Goal: Task Accomplishment & Management: Manage account settings

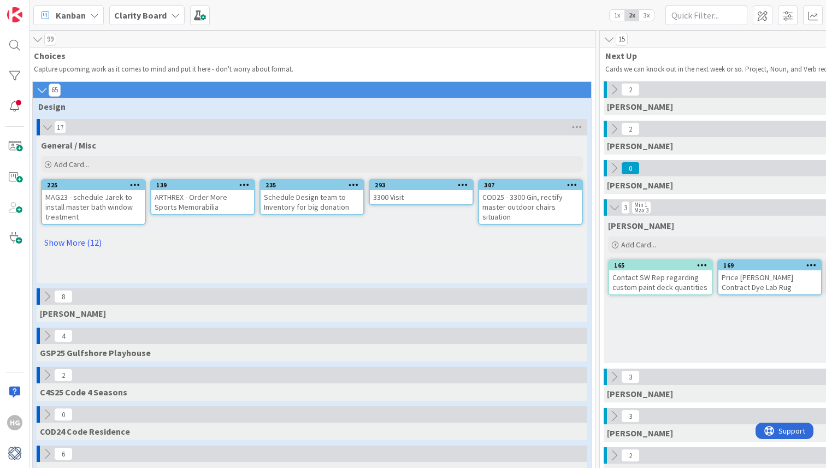
scroll to position [2, 0]
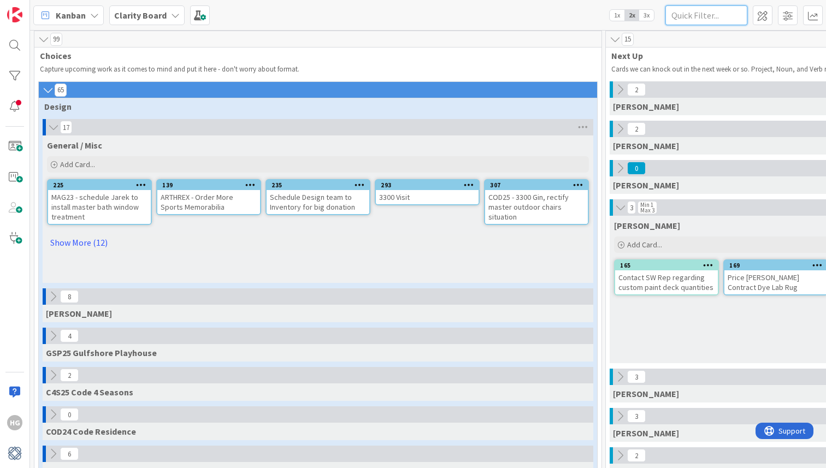
click at [705, 21] on input "text" at bounding box center [706, 15] width 82 height 20
click at [790, 14] on span at bounding box center [788, 15] width 20 height 20
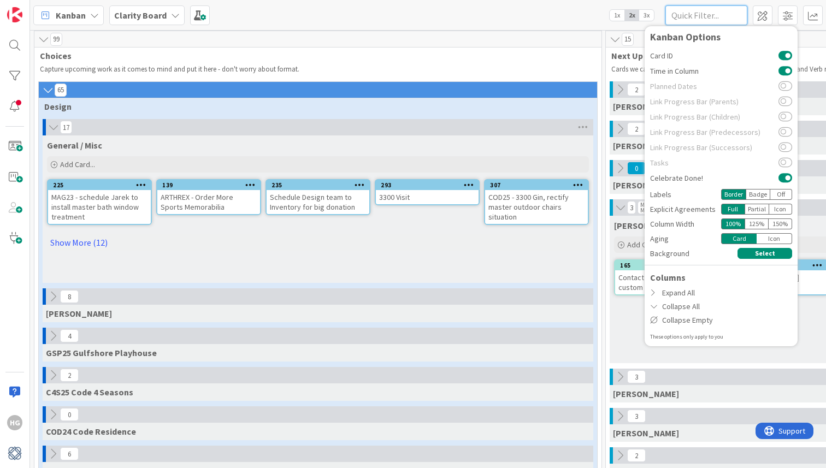
click at [709, 11] on input "text" at bounding box center [706, 15] width 82 height 20
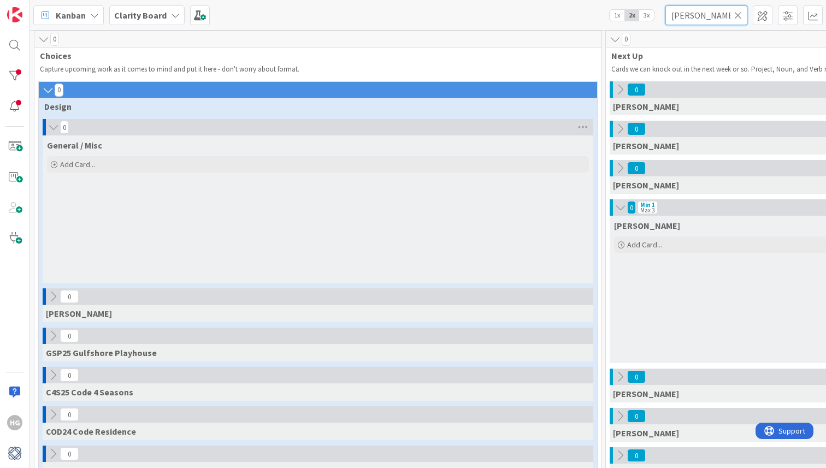
type input "hannah"
click at [740, 14] on icon at bounding box center [738, 15] width 8 height 10
click at [706, 17] on input "text" at bounding box center [706, 15] width 82 height 20
type input "h"
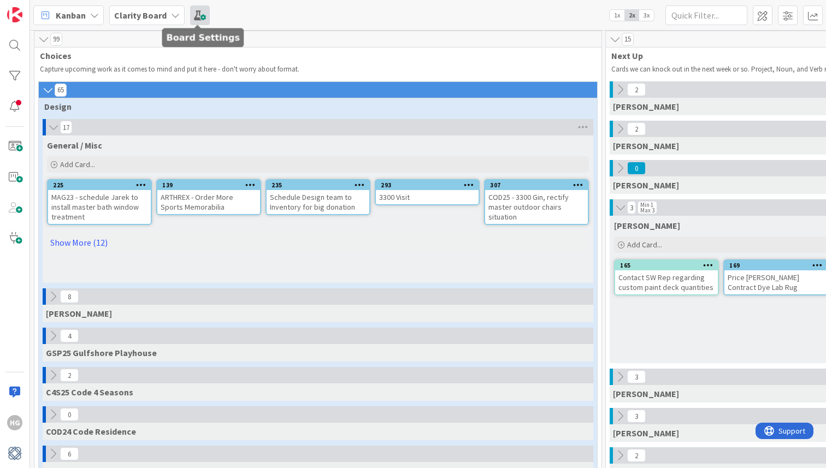
click at [193, 7] on span at bounding box center [200, 15] width 20 height 20
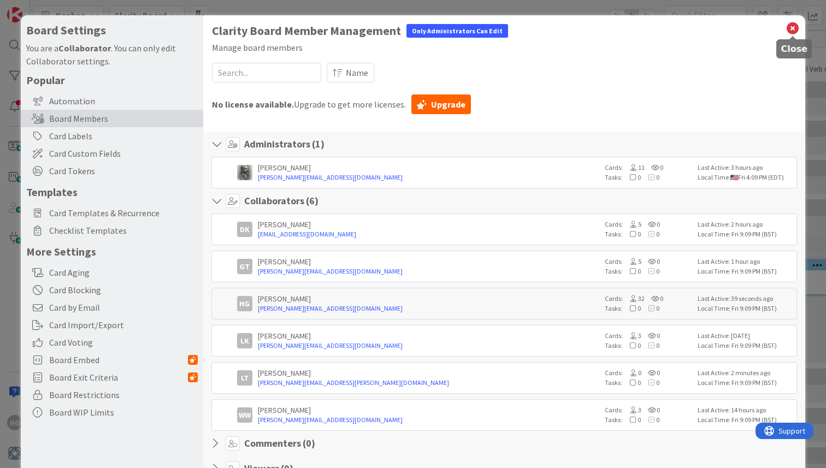
click at [793, 28] on icon at bounding box center [793, 28] width 14 height 15
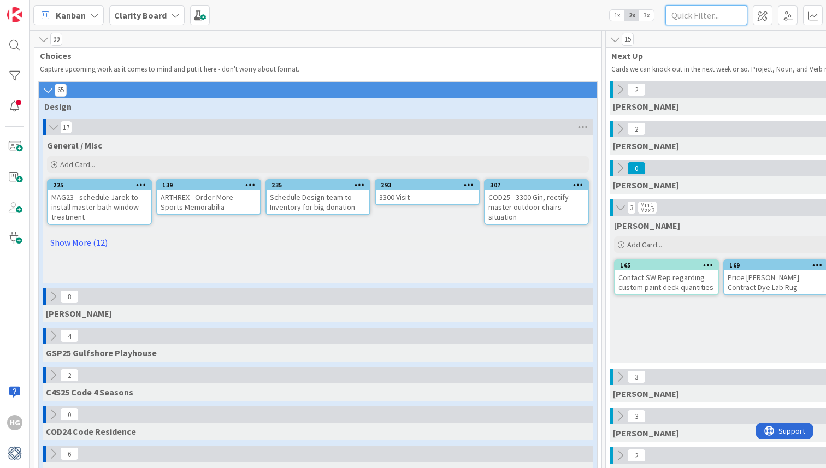
click at [703, 17] on input "text" at bounding box center [706, 15] width 82 height 20
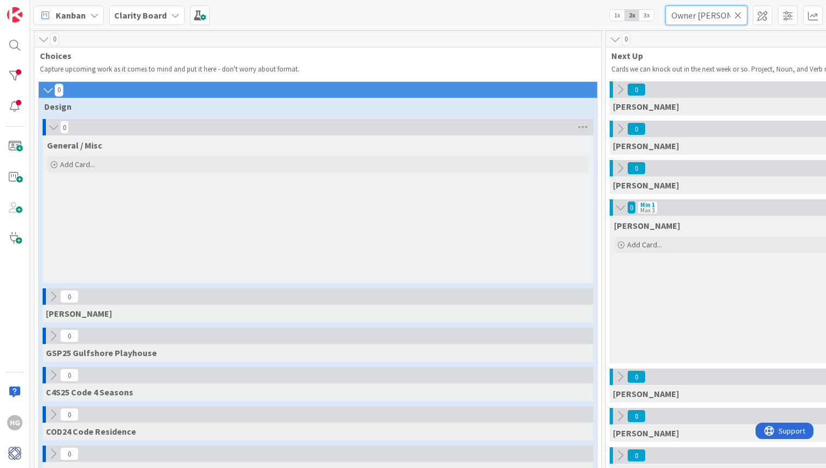
type input "Owner hannah"
click at [733, 16] on input "Owner hannah" at bounding box center [706, 15] width 82 height 20
click at [735, 16] on icon at bounding box center [738, 15] width 8 height 10
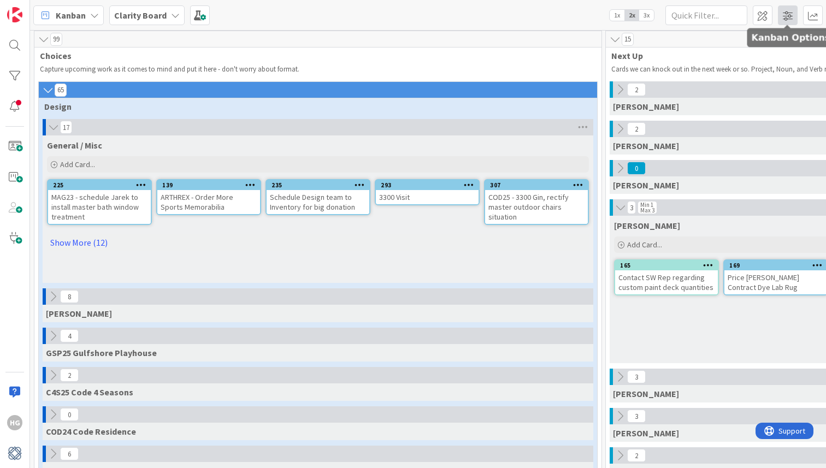
click at [785, 13] on span at bounding box center [788, 15] width 20 height 20
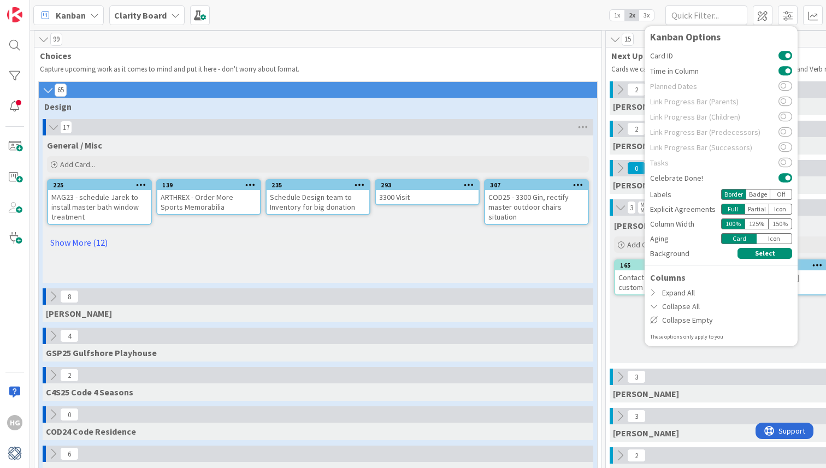
click at [487, 62] on div "99 Choices Capture upcoming work as it comes to mind and put it here - don't wo…" at bounding box center [317, 53] width 567 height 45
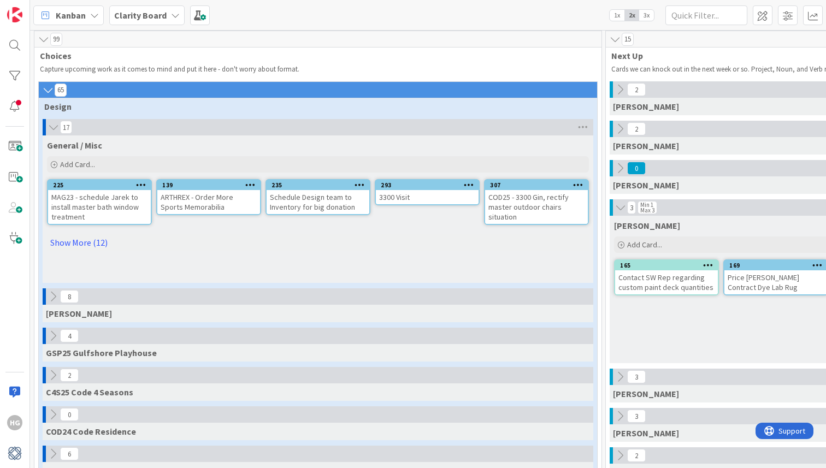
click at [45, 15] on icon at bounding box center [45, 15] width 14 height 14
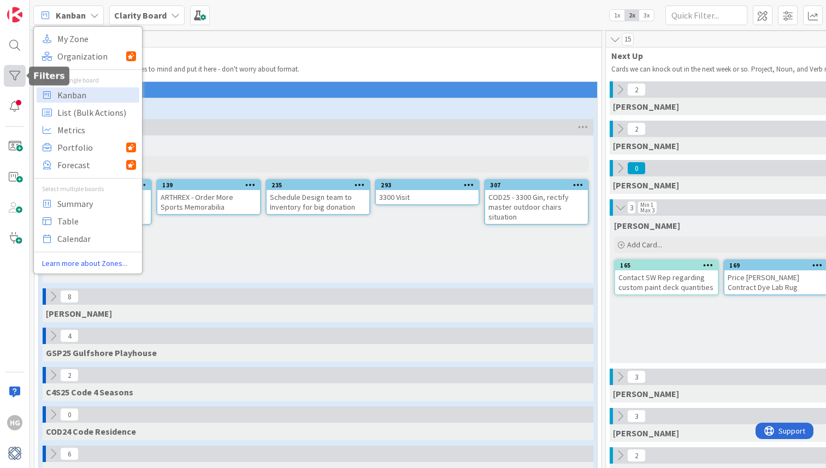
click at [14, 77] on div at bounding box center [15, 76] width 22 height 22
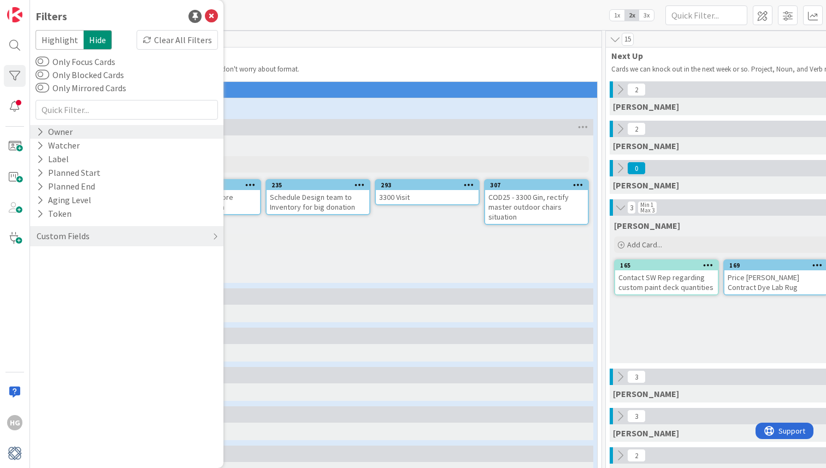
click at [63, 132] on div "Owner" at bounding box center [55, 132] width 38 height 14
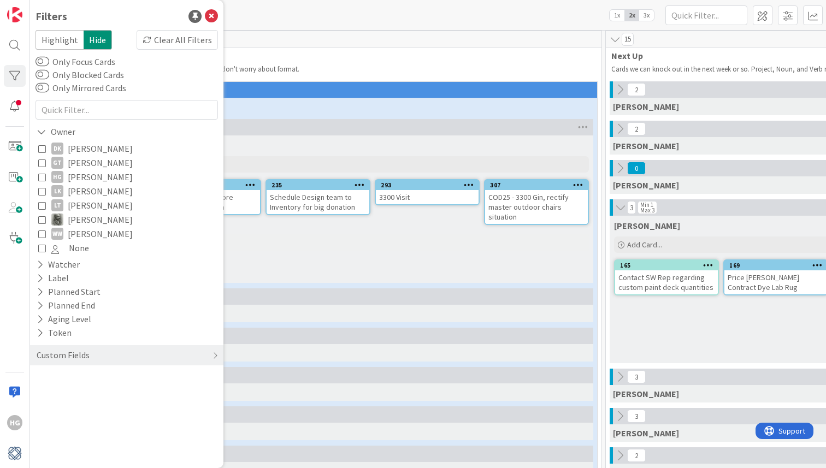
click at [40, 176] on icon at bounding box center [42, 177] width 8 height 8
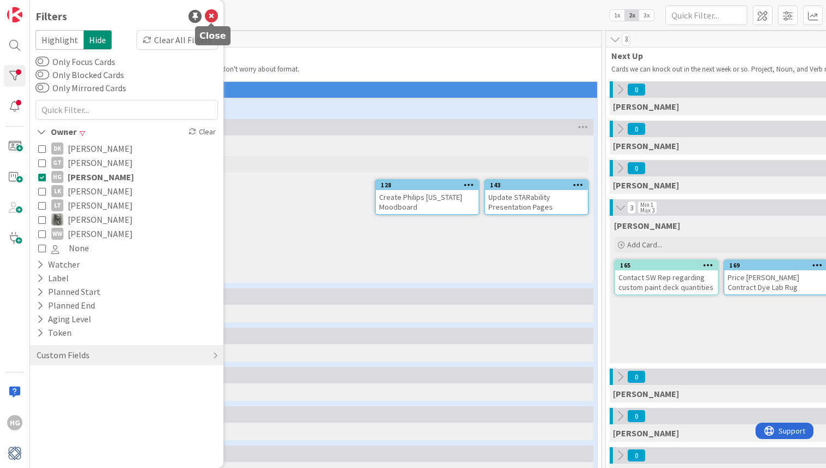
click at [211, 19] on icon at bounding box center [211, 16] width 13 height 13
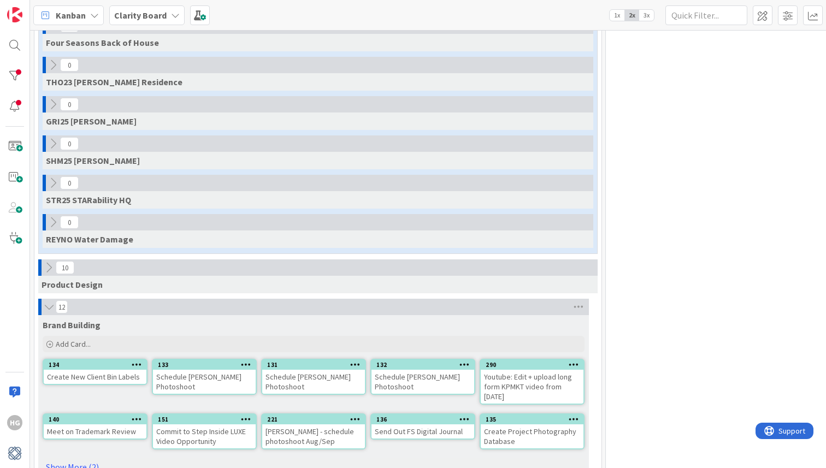
scroll to position [773, 0]
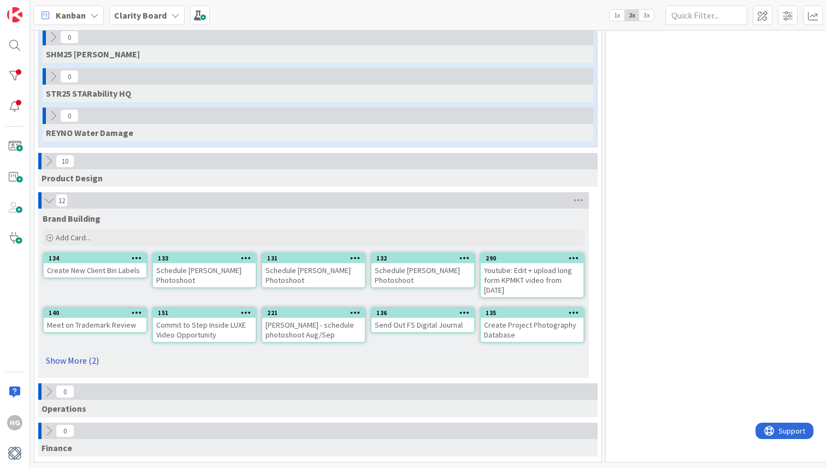
click at [80, 362] on link "Show More (2)" at bounding box center [314, 360] width 542 height 17
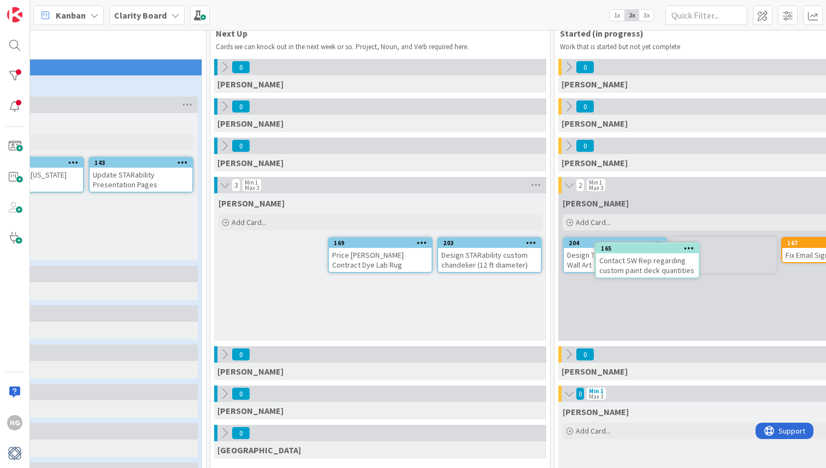
scroll to position [25, 396]
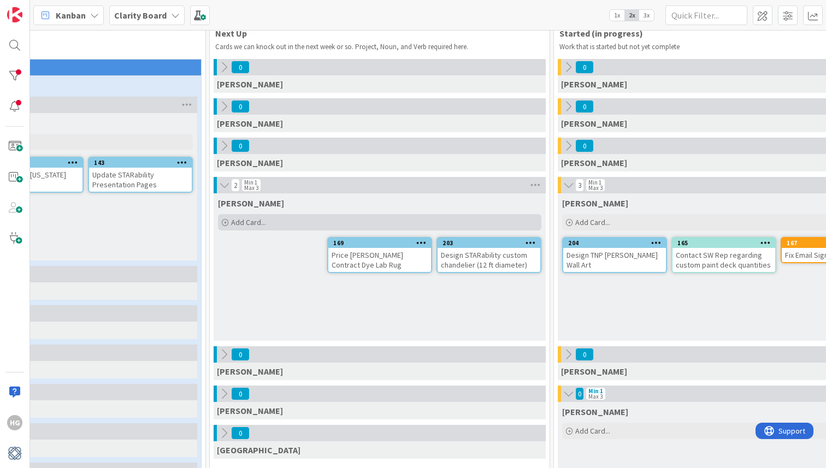
click at [374, 220] on div "Add Card..." at bounding box center [379, 222] width 323 height 16
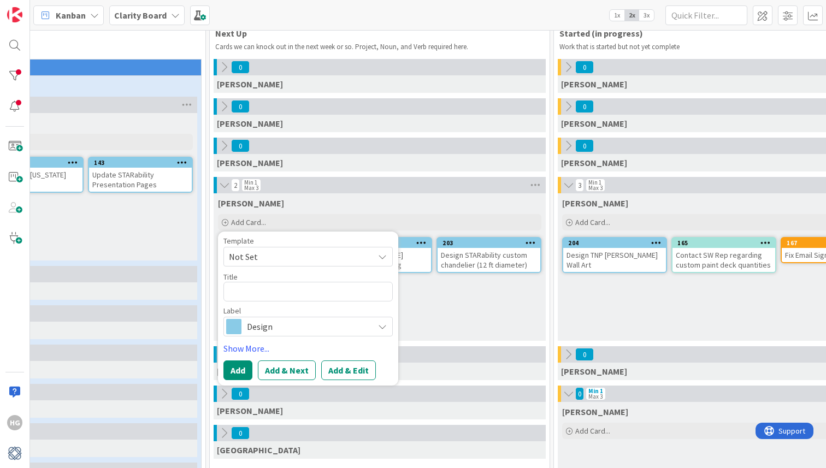
click at [308, 260] on span "Not Set" at bounding box center [297, 257] width 137 height 14
click at [322, 252] on span "Not Set" at bounding box center [297, 257] width 137 height 14
click at [287, 323] on span "Design" at bounding box center [307, 326] width 121 height 15
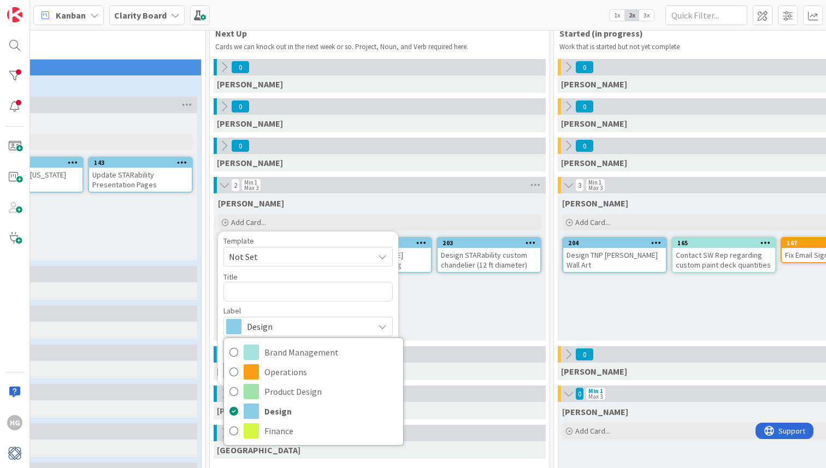
click at [429, 327] on div "Hannah Add Card... Template Not Set Not Set Design Work To request changes to t…" at bounding box center [380, 267] width 332 height 148
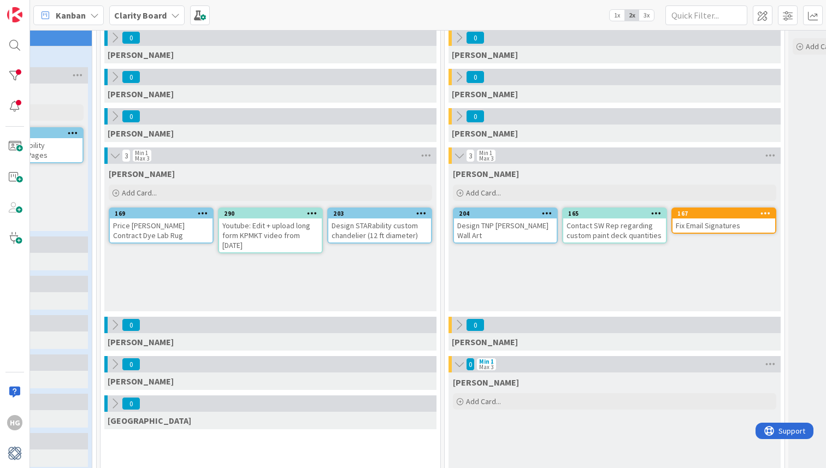
scroll to position [54, 531]
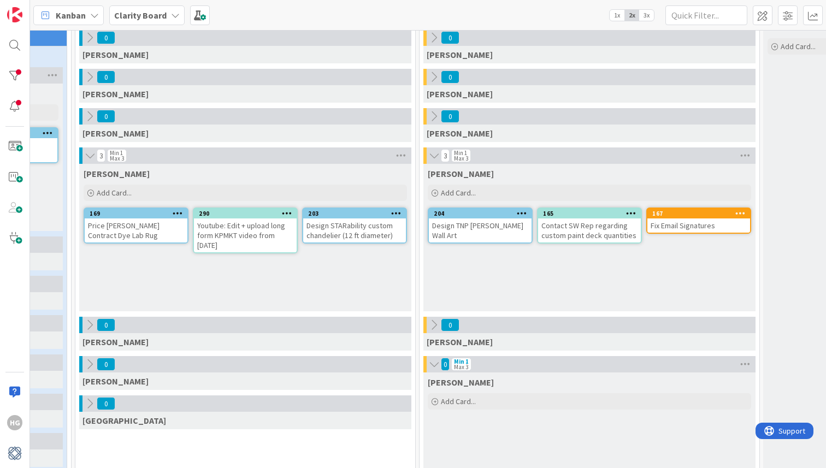
drag, startPoint x: 380, startPoint y: 269, endPoint x: 107, endPoint y: 7, distance: 379.1
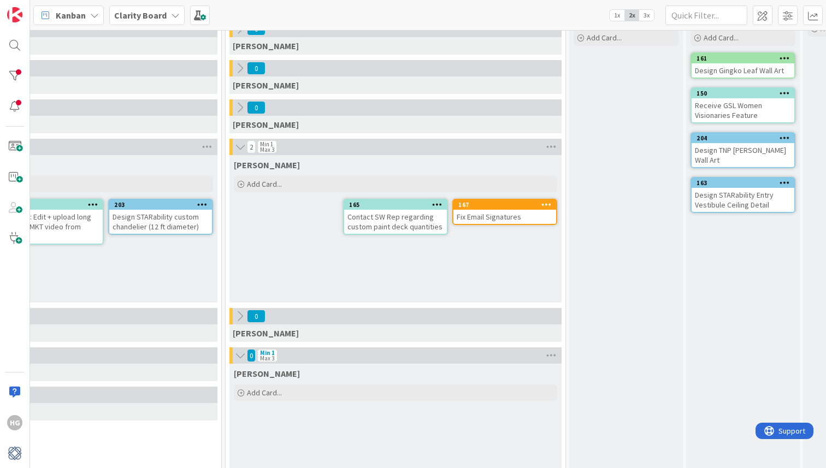
scroll to position [63, 702]
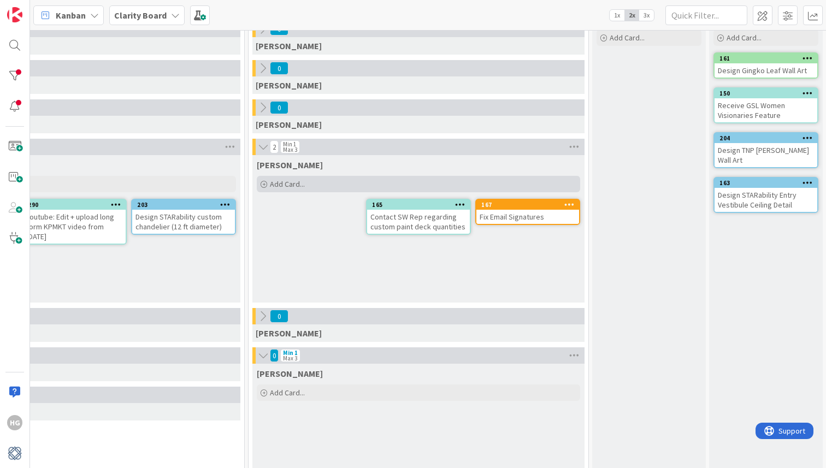
click at [306, 188] on div "Add Card..." at bounding box center [418, 184] width 323 height 16
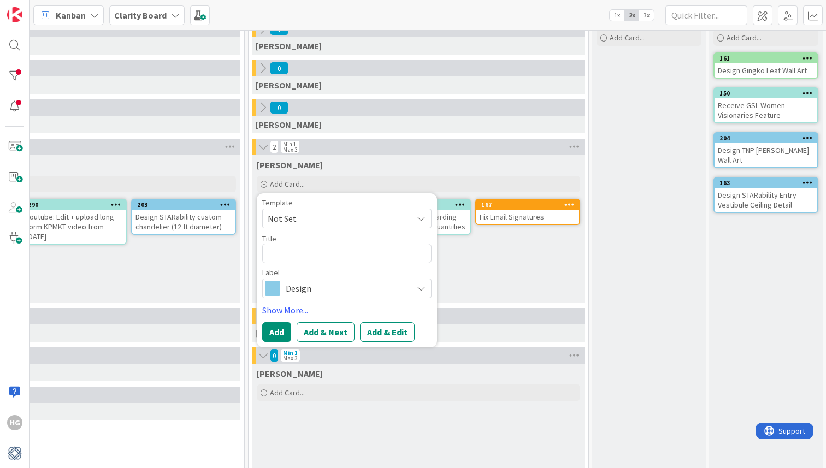
click at [285, 288] on div "Design" at bounding box center [346, 289] width 169 height 20
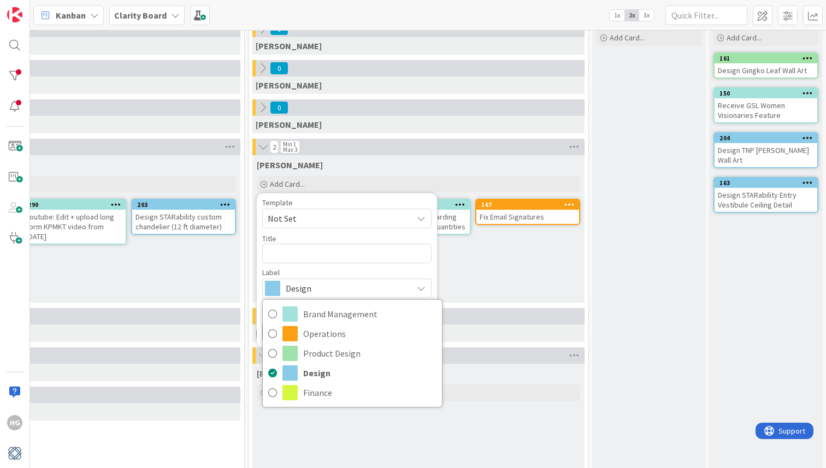
click at [517, 309] on div "0" at bounding box center [418, 316] width 332 height 16
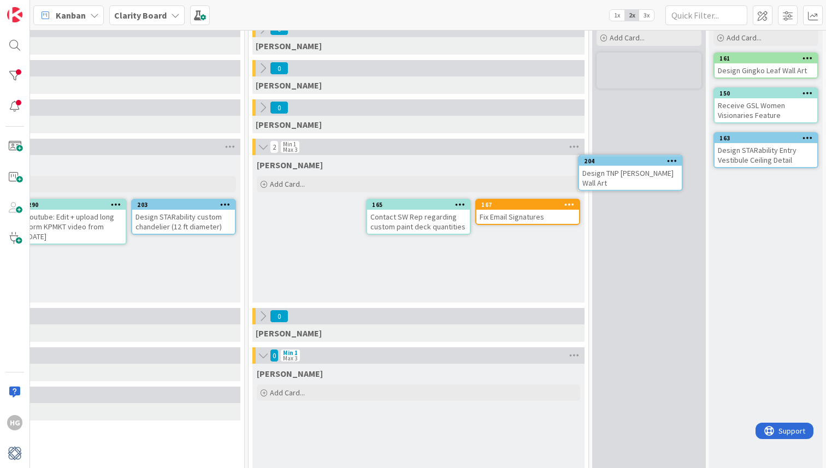
scroll to position [54, 730]
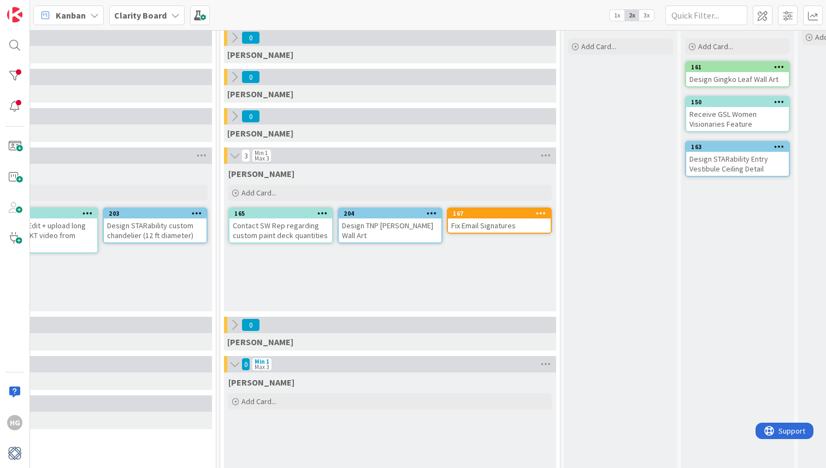
drag, startPoint x: 740, startPoint y: 149, endPoint x: 282, endPoint y: 2, distance: 480.4
click at [399, 190] on div "Add Card..." at bounding box center [389, 193] width 323 height 16
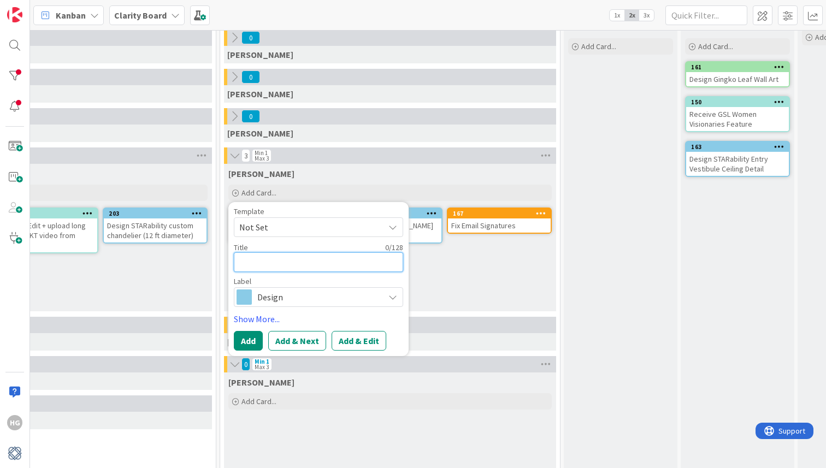
type textarea "x"
type textarea "B"
type textarea "x"
type textarea "Bl"
type textarea "x"
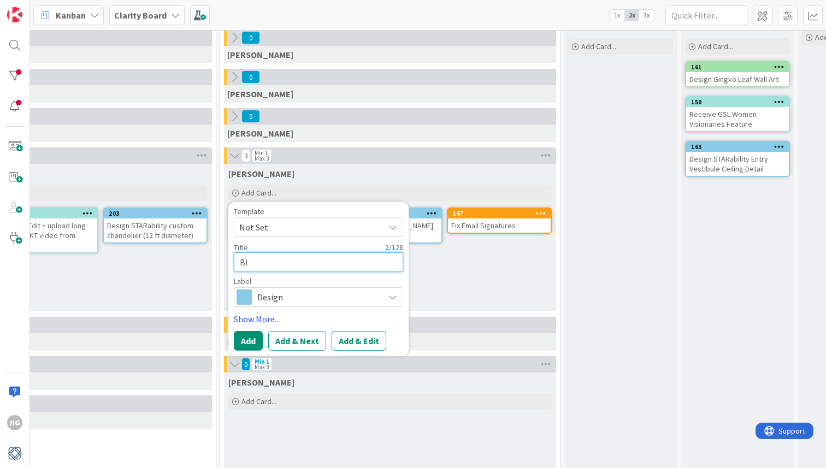
type textarea "Blo"
type textarea "x"
type textarea "Blog"
type textarea "x"
type textarea "Blog"
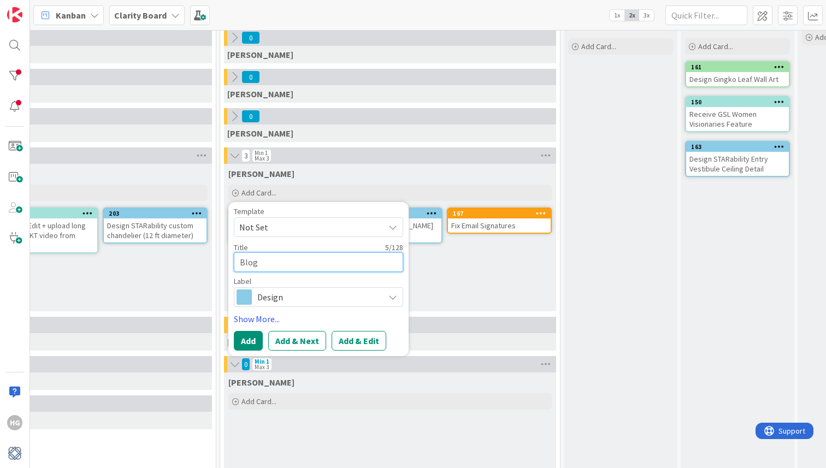
type textarea "x"
type textarea "Blog P"
type textarea "x"
type textarea "Blog Po"
type textarea "x"
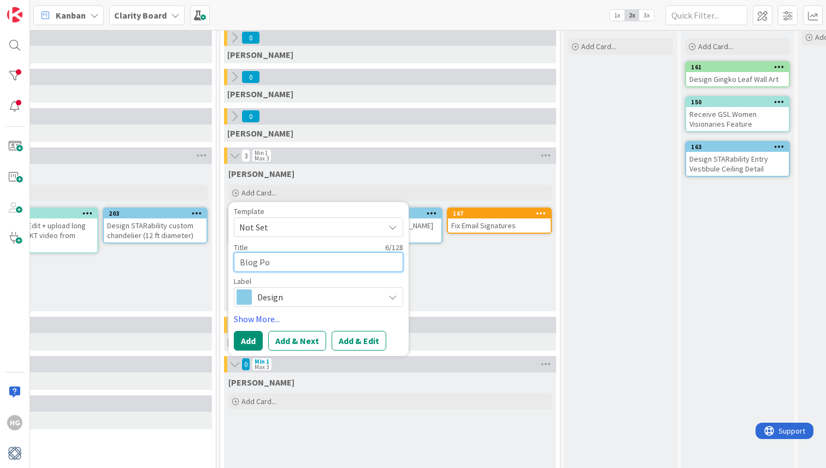
type textarea "Blog Pos"
type textarea "x"
type textarea "Blog Post"
click at [241, 263] on textarea "Blog Post" at bounding box center [318, 262] width 169 height 20
type textarea "x"
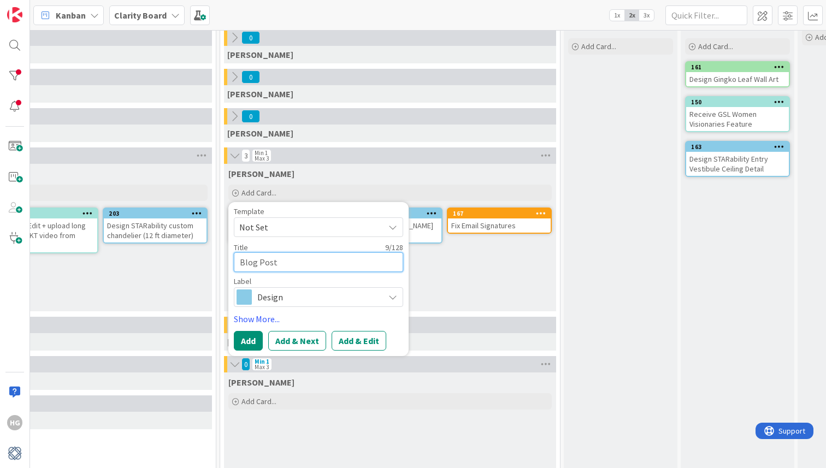
type textarea "CBlog Post"
type textarea "x"
type textarea "CrBlog Post"
type textarea "x"
type textarea "CreBlog Post"
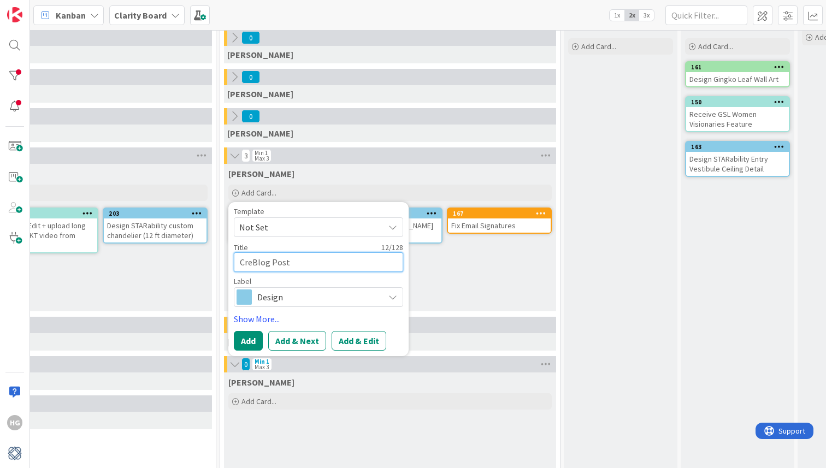
type textarea "x"
type textarea "CreaBlog Post"
type textarea "x"
type textarea "CreatBlog Post"
type textarea "x"
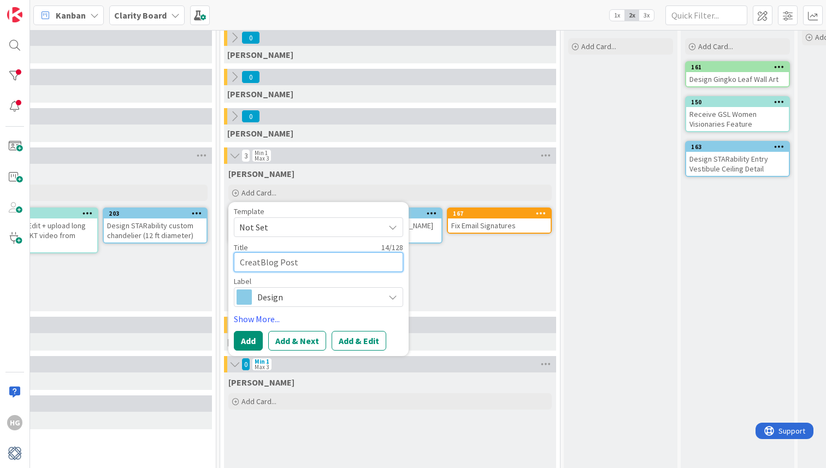
type textarea "CreateBlog Post"
type textarea "x"
type textarea "Create Blog Post"
click at [304, 266] on textarea "Create Blog Post" at bounding box center [318, 262] width 169 height 20
type textarea "x"
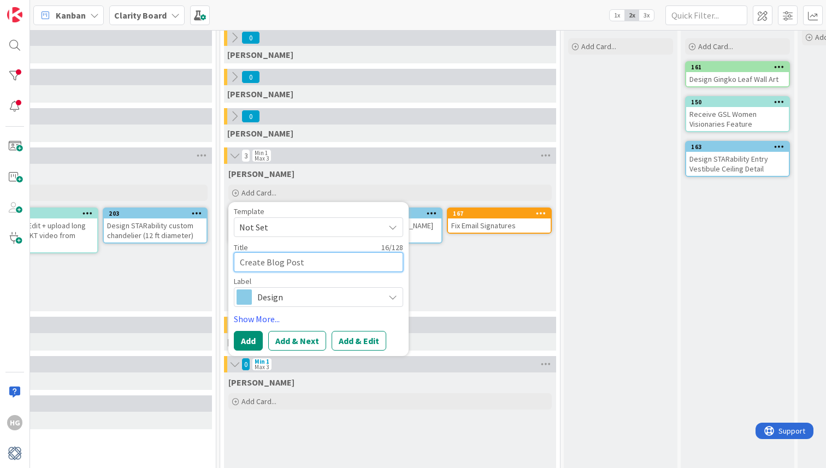
type textarea "Create Blog Post:"
type textarea "x"
type textarea "Create Blog Post:"
type textarea "x"
type textarea "Create Blog Post: A"
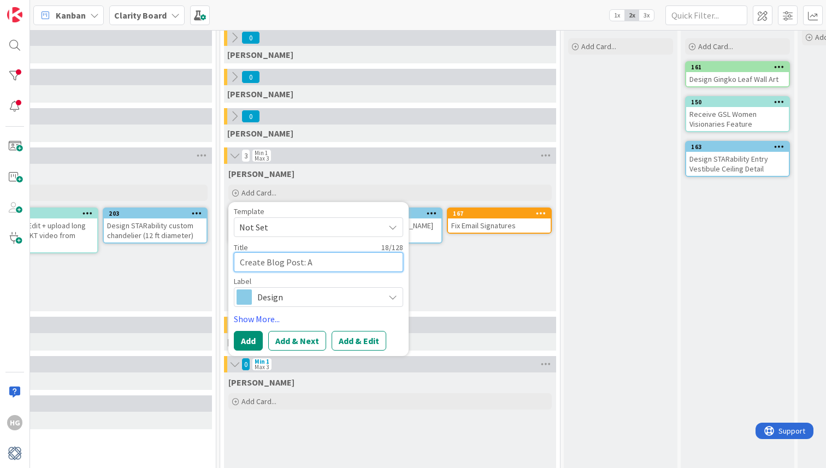
type textarea "x"
type textarea "Create Blog Post: Au"
type textarea "x"
type textarea "Create Blog Post: Aug"
type textarea "x"
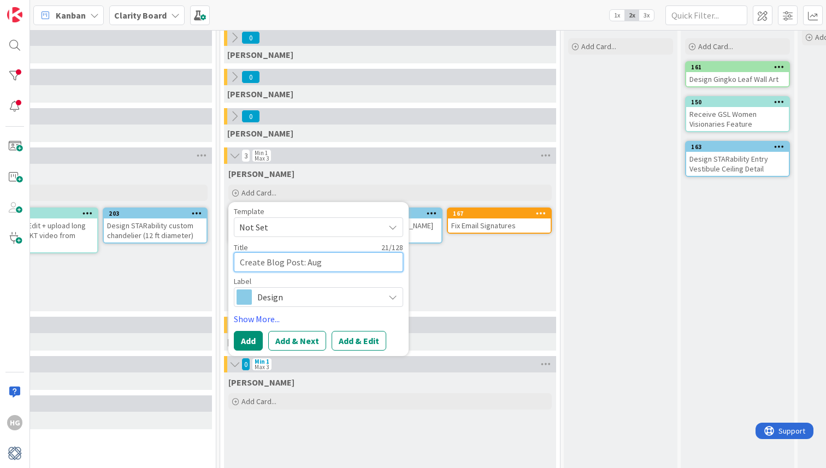
type textarea "Create Blog Post: Augu"
type textarea "x"
type textarea "Create Blog Post: August"
type textarea "x"
type textarea "Create Blog Post: August"
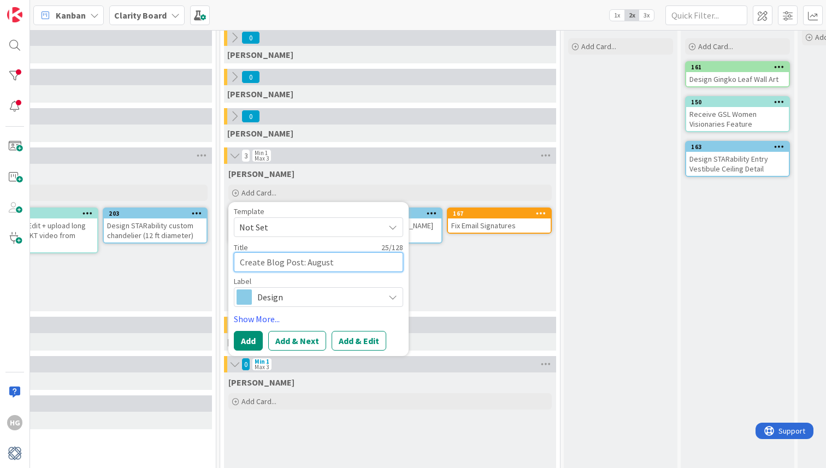
type textarea "x"
type textarea "Create Blog Post: August 3"
type textarea "x"
type textarea "Create Blog Post: August 31"
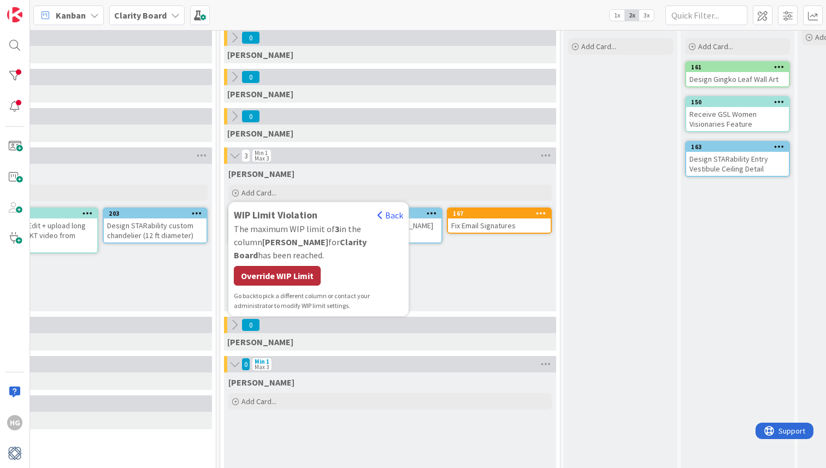
click at [305, 266] on div "Override WIP Limit" at bounding box center [277, 276] width 87 height 20
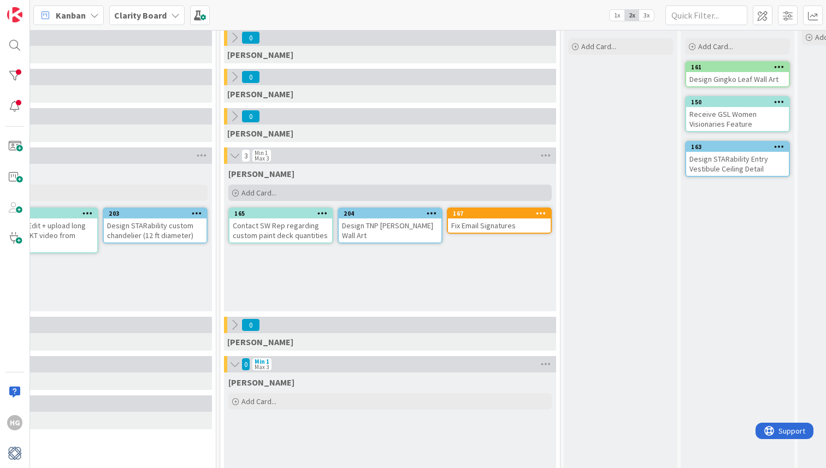
click at [296, 195] on div "Add Card..." at bounding box center [389, 193] width 323 height 16
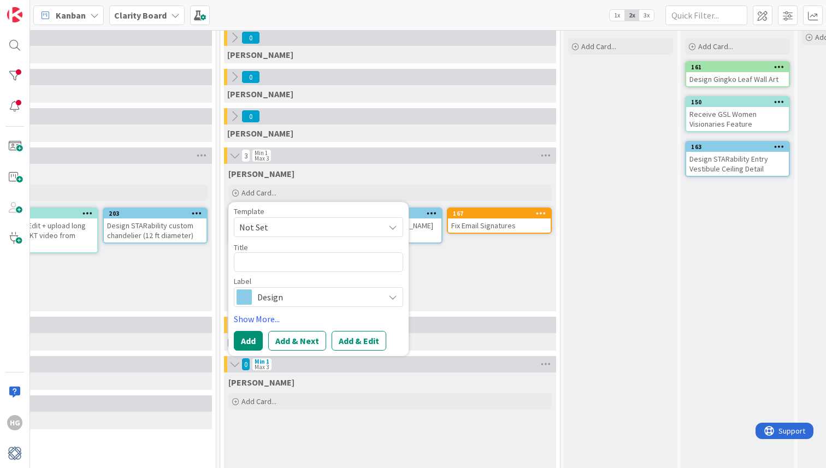
click at [270, 290] on span "Design" at bounding box center [317, 297] width 121 height 15
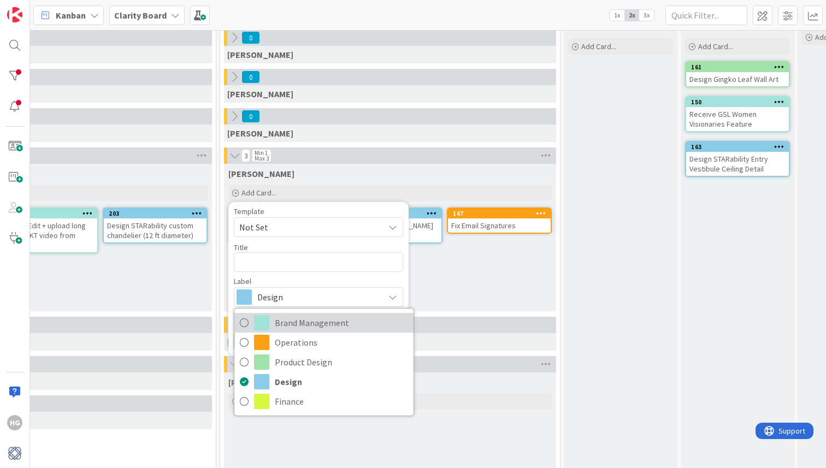
click at [271, 316] on link "Brand Management" at bounding box center [323, 323] width 179 height 20
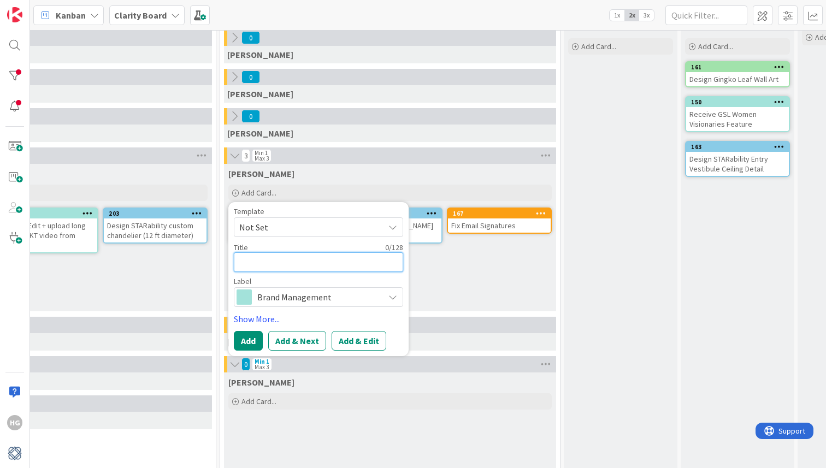
click at [268, 263] on textarea at bounding box center [318, 262] width 169 height 20
type textarea "x"
type textarea "B"
type textarea "x"
type textarea "Bl"
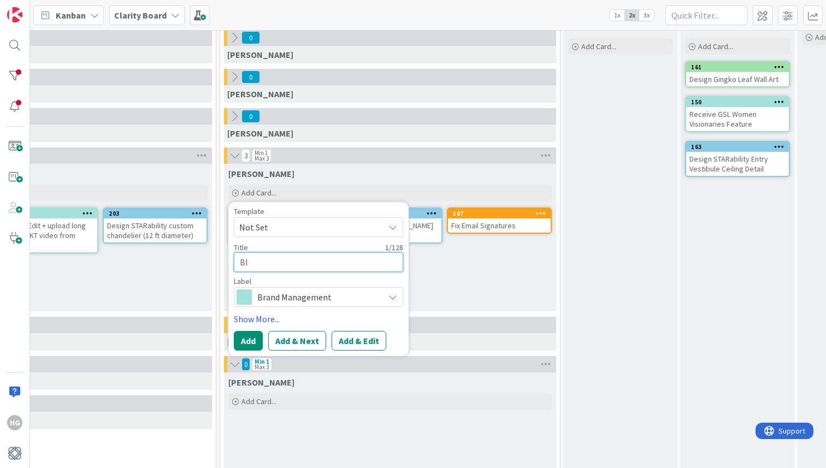
type textarea "x"
type textarea "Blo"
type textarea "x"
type textarea "Blog"
type textarea "x"
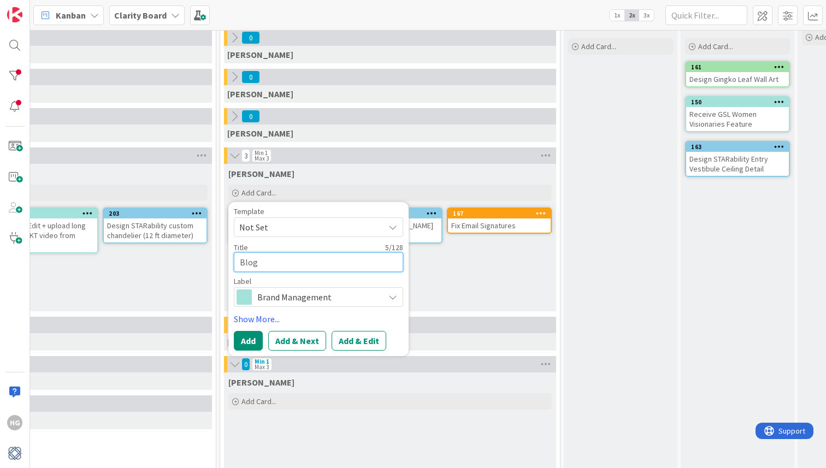
type textarea "Blog P"
type textarea "x"
type textarea "Blog Po"
type textarea "x"
type textarea "Blog Pos"
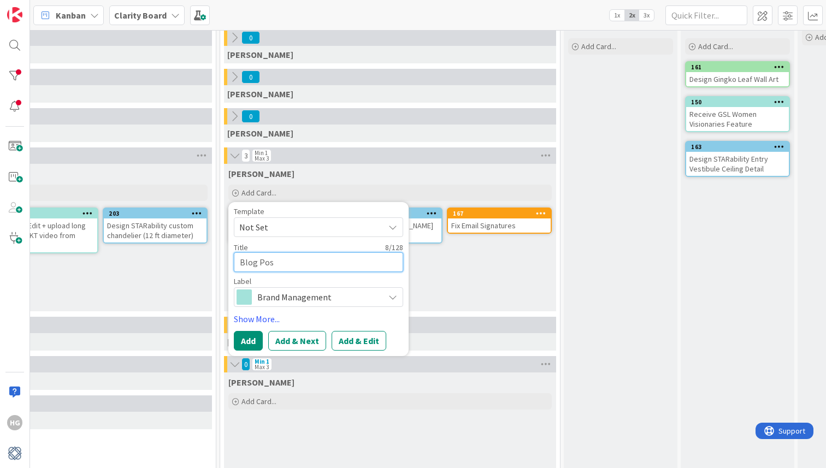
type textarea "x"
type textarea "Blog Po"
type textarea "x"
type textarea "Blog Pos"
type textarea "x"
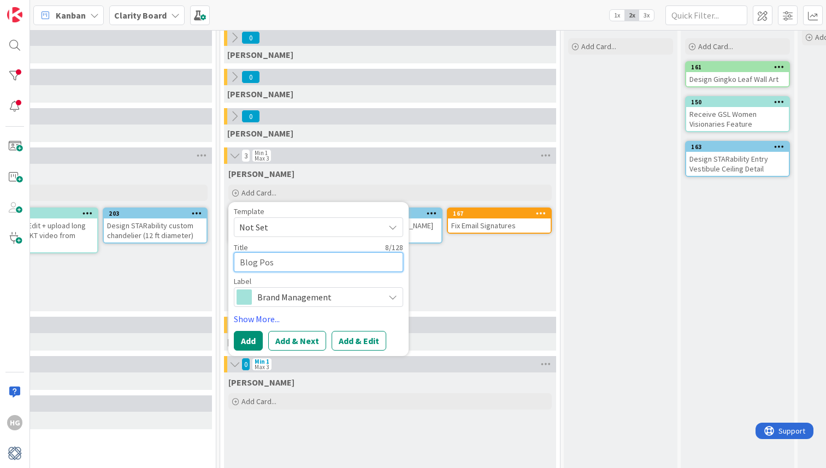
type textarea "Blog Post"
type textarea "x"
type textarea "Blog Post:"
type textarea "x"
type textarea "Blog Post:A"
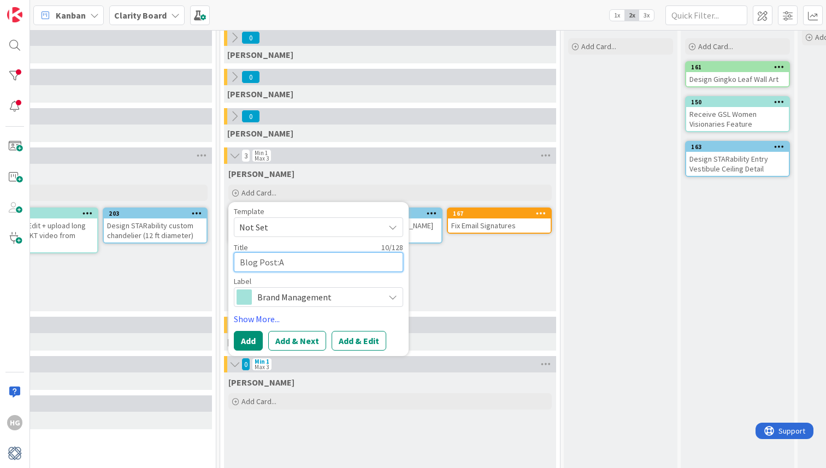
type textarea "x"
type textarea "Blog Post:Au"
type textarea "x"
type textarea "Blog Post:Aug"
type textarea "x"
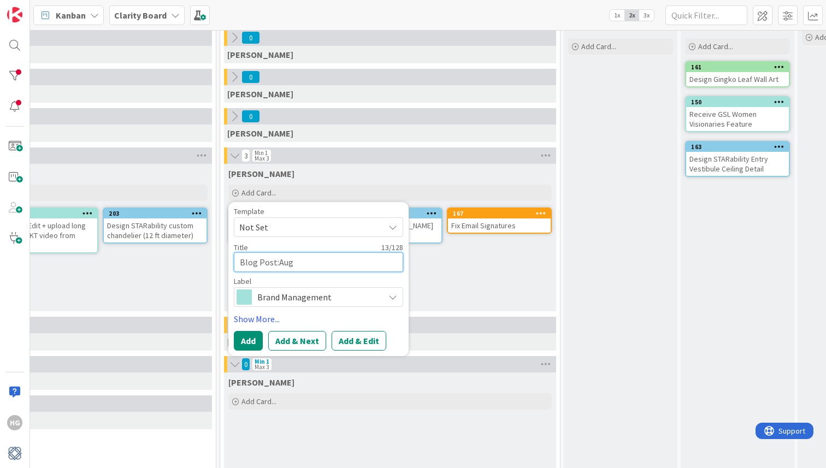
type textarea "Blog Post:Augu"
type textarea "x"
type textarea "Blog Post:Augus"
type textarea "x"
type textarea "Blog Post:August"
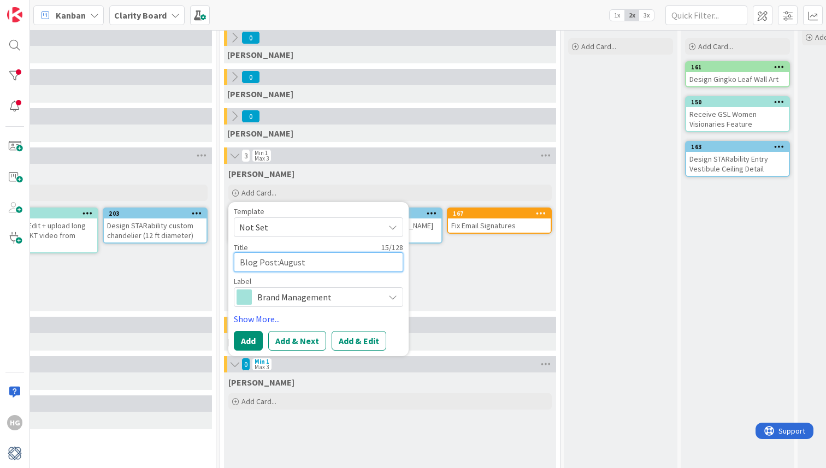
type textarea "x"
type textarea "Blog Post:August"
type textarea "x"
type textarea "Blog Post:August 3"
type textarea "x"
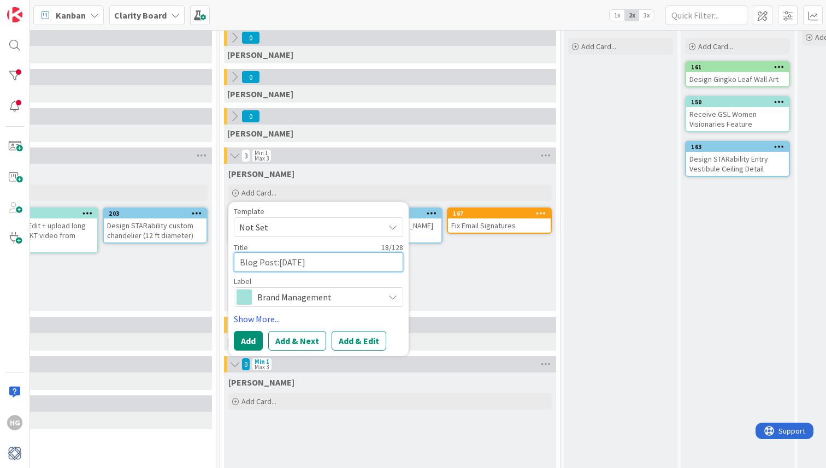
type textarea "Blog Post:August 31"
click at [276, 264] on textarea "Blog Post:August 31" at bounding box center [318, 262] width 169 height 20
type textarea "x"
type textarea "Blog Post: August 31"
click at [240, 263] on textarea "Blog Post: August 31" at bounding box center [318, 262] width 169 height 20
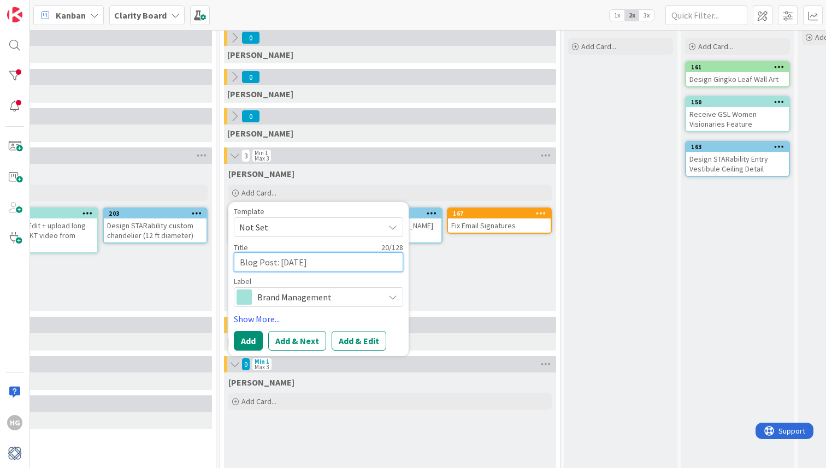
type textarea "x"
type textarea "CBlog Post: August 31"
type textarea "x"
type textarea "CrBlog Post: August 31"
type textarea "x"
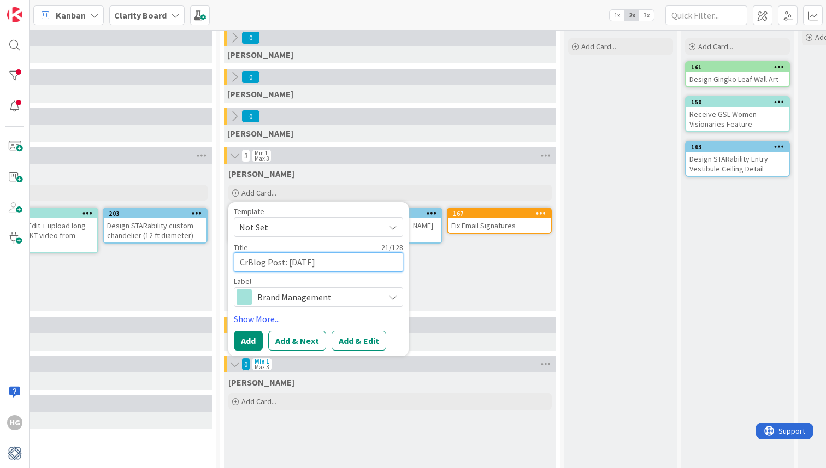
type textarea "CreBlog Post: August 31"
type textarea "x"
type textarea "CreaBlog Post: August 31"
type textarea "x"
type textarea "CreatBlog Post: August 31"
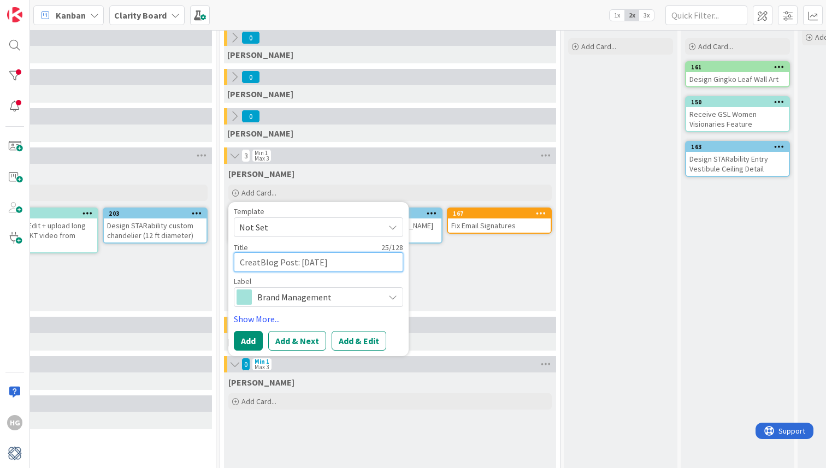
type textarea "x"
type textarea "CreateBlog Post: August 31"
type textarea "x"
type textarea "Create Blog Post: August 31"
click at [257, 314] on link "Show More..." at bounding box center [318, 319] width 169 height 13
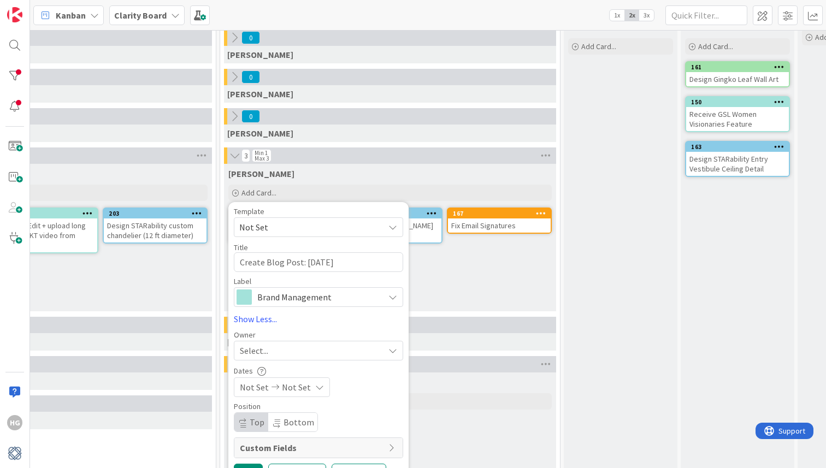
click at [252, 352] on span "Select..." at bounding box center [254, 350] width 28 height 13
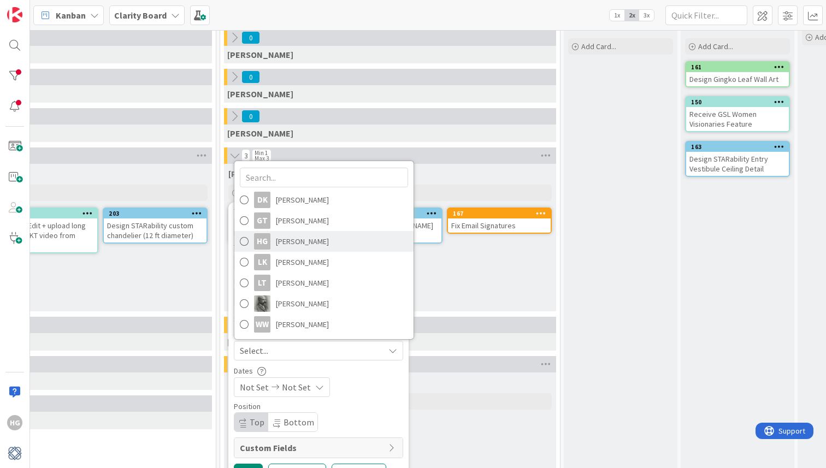
click at [276, 238] on span "Hannah Gatof" at bounding box center [302, 241] width 53 height 16
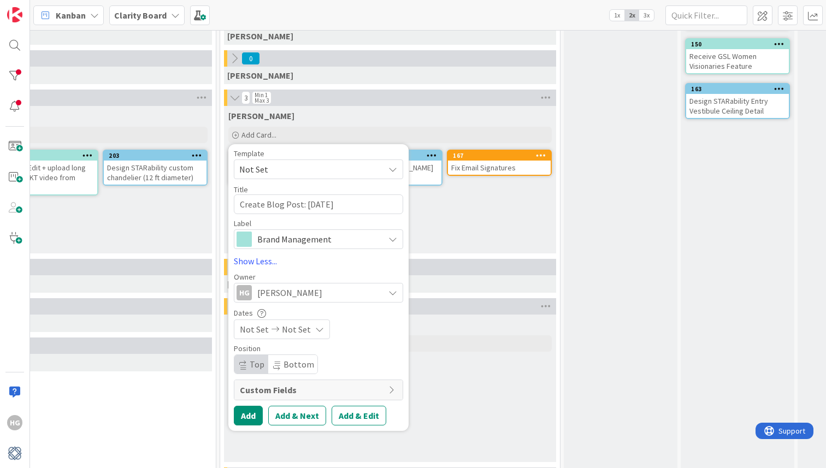
scroll to position [130, 730]
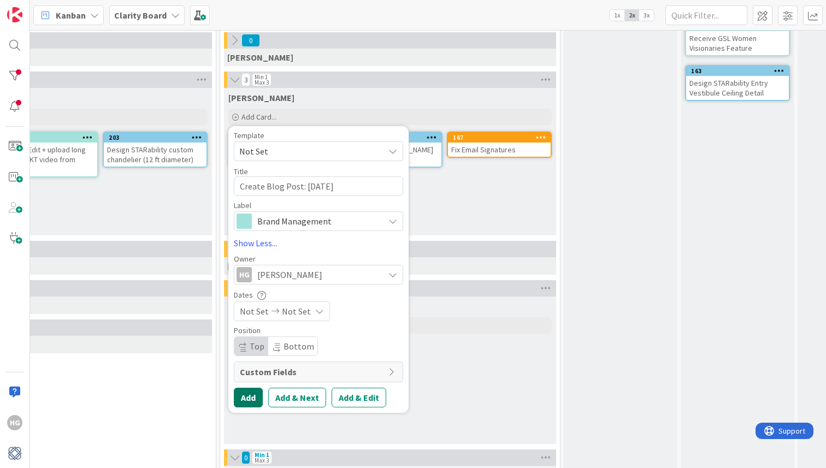
click at [248, 400] on button "Add" at bounding box center [248, 398] width 29 height 20
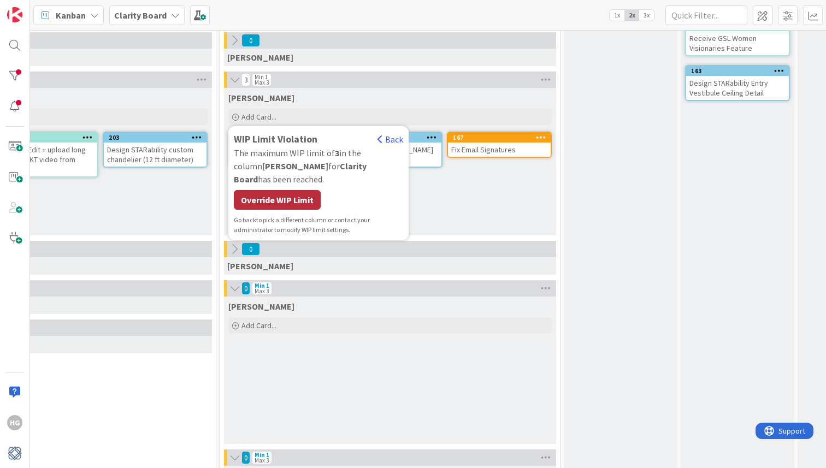
click at [291, 190] on div "Override WIP Limit" at bounding box center [277, 200] width 87 height 20
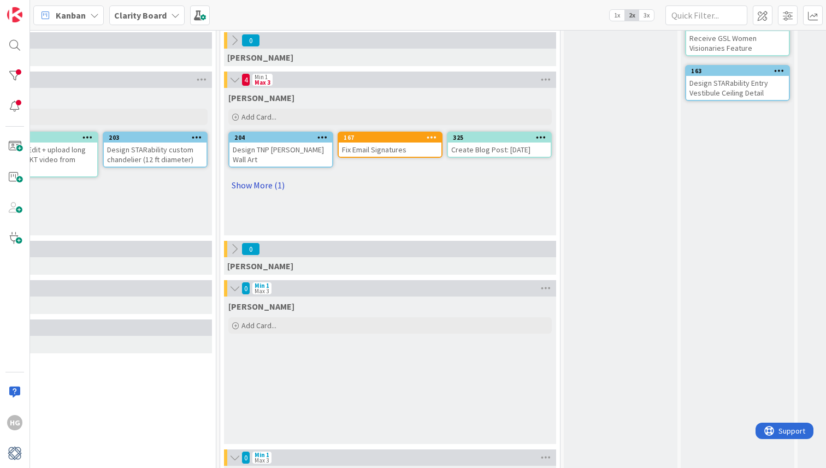
click at [274, 179] on link "Show More (1)" at bounding box center [389, 184] width 323 height 17
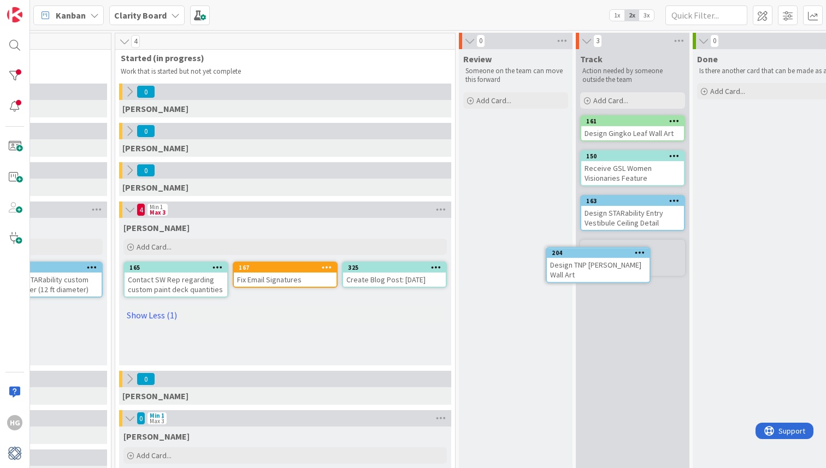
scroll to position [0, 836]
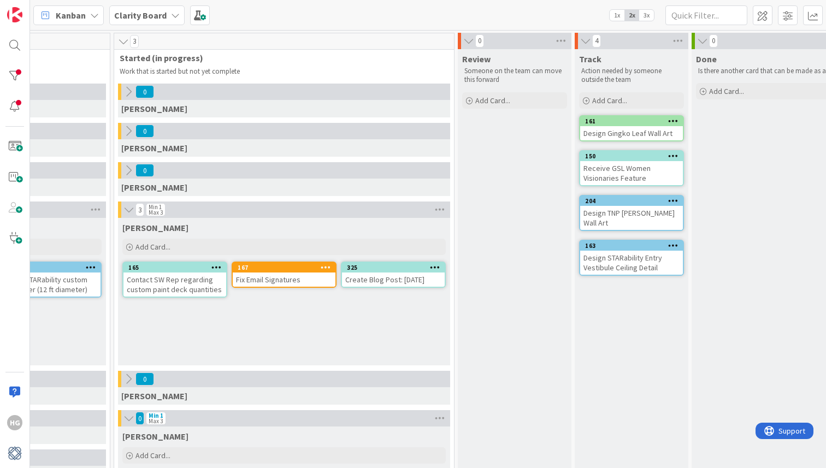
click at [588, 41] on icon at bounding box center [586, 41] width 12 height 11
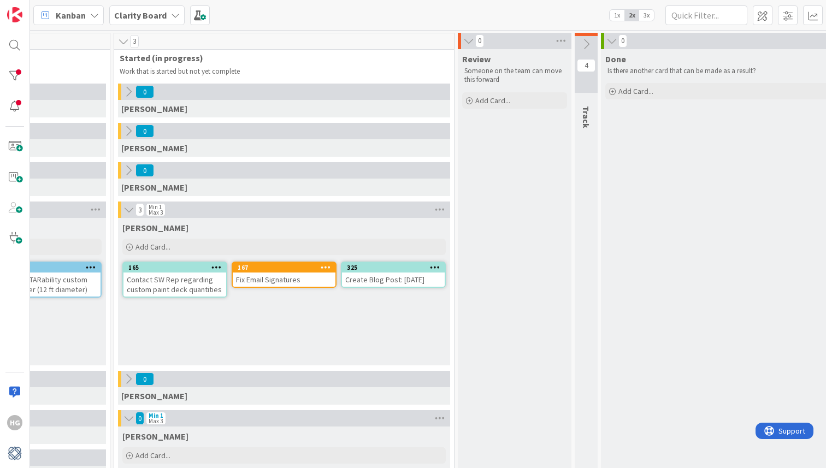
click at [586, 44] on icon at bounding box center [586, 44] width 12 height 12
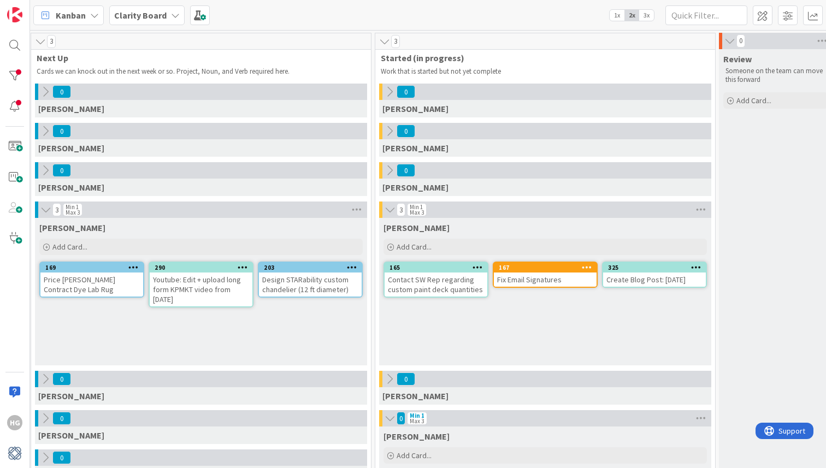
scroll to position [0, 574]
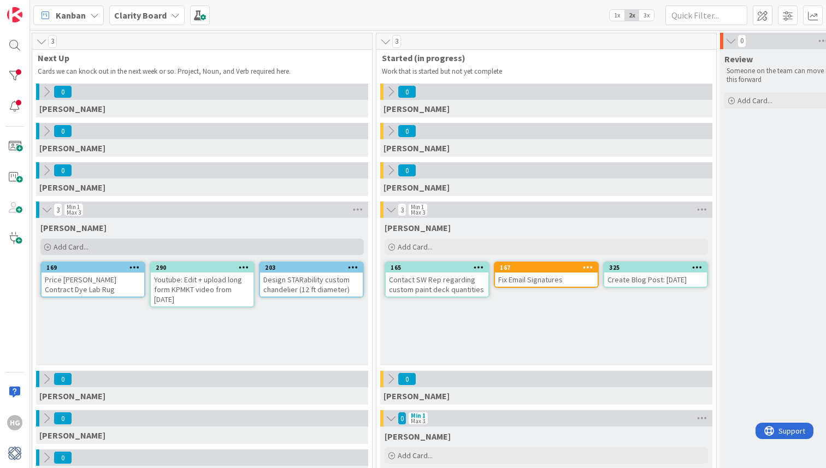
click at [228, 240] on div "Add Card..." at bounding box center [201, 247] width 323 height 16
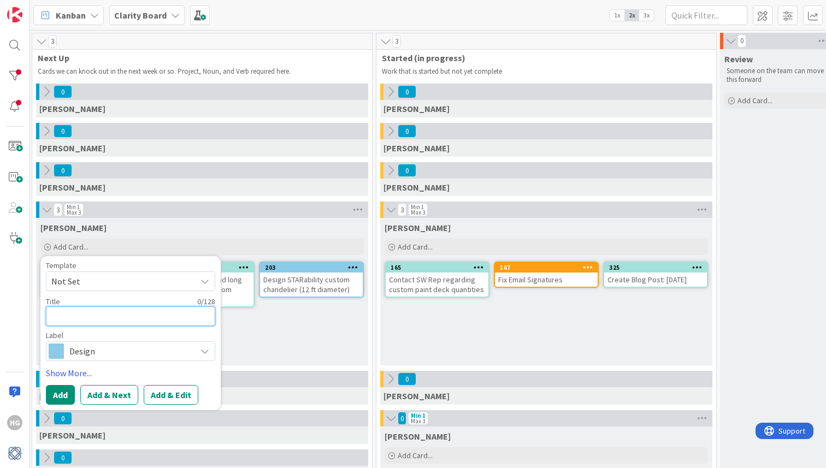
type textarea "x"
type textarea "B"
type textarea "x"
type textarea "Br"
type textarea "x"
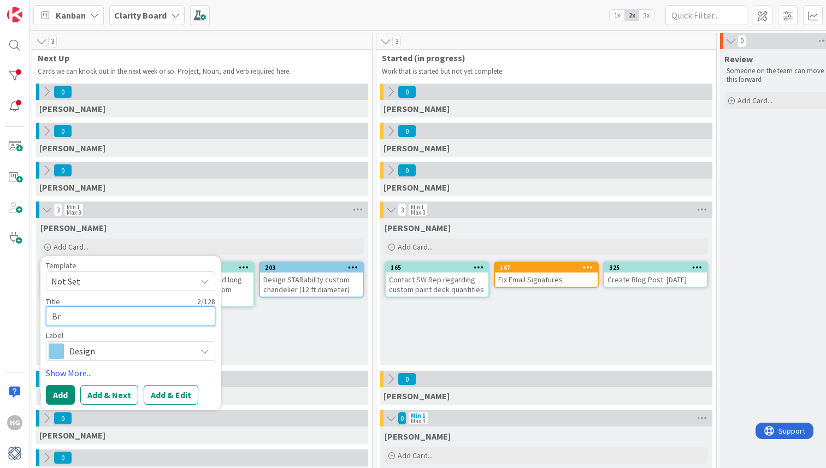
type textarea "Bra"
type textarea "x"
type textarea "Brai"
type textarea "x"
type textarea "Brain"
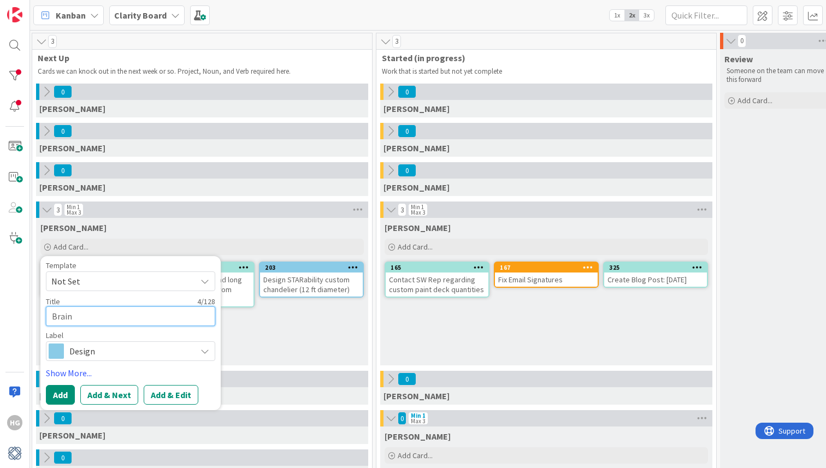
type textarea "x"
type textarea "Brains"
type textarea "x"
type textarea "Brainst"
type textarea "x"
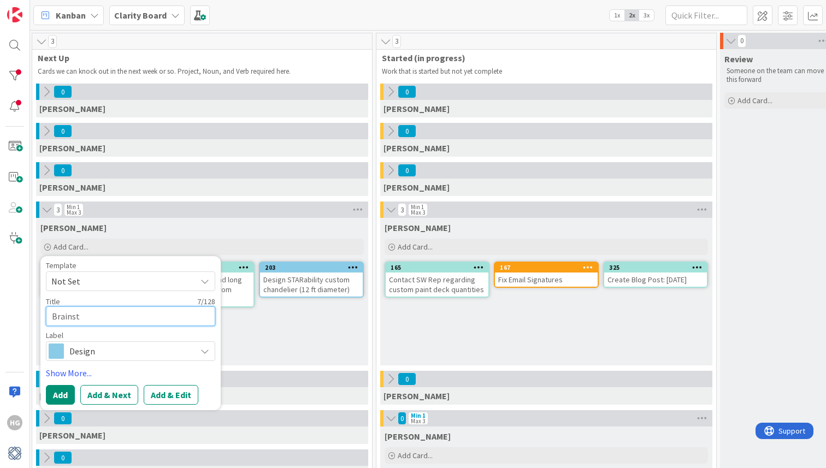
type textarea "Brainsto"
type textarea "x"
type textarea "Brainstor"
type textarea "x"
type textarea "Brainstorm"
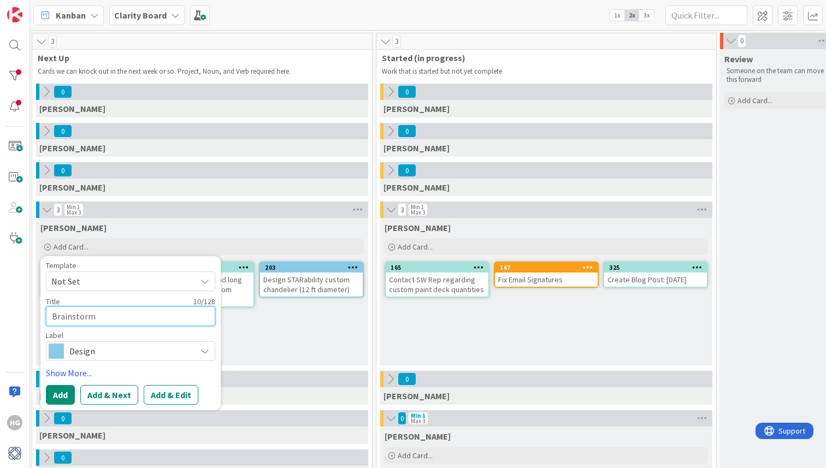
type textarea "x"
type textarea "Brainstorm"
type textarea "x"
type textarea "Brainstorm n"
type textarea "x"
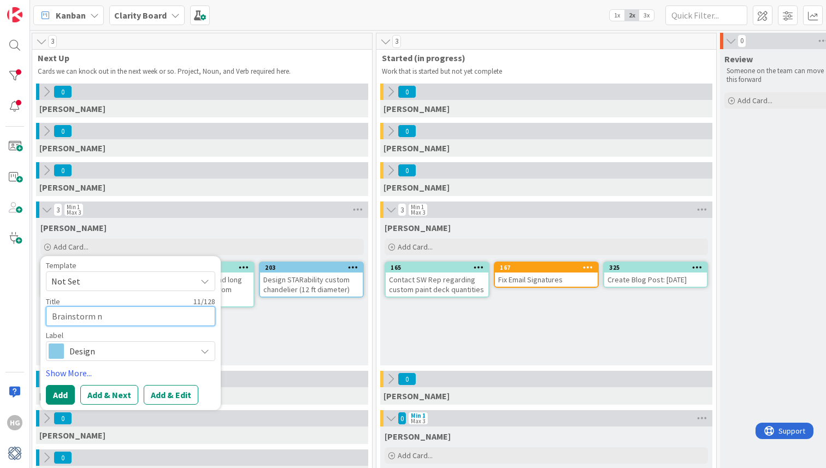
type textarea "Brainstorm ne"
type textarea "x"
type textarea "Brainstorm new"
type textarea "x"
type textarea "Brainstorm new"
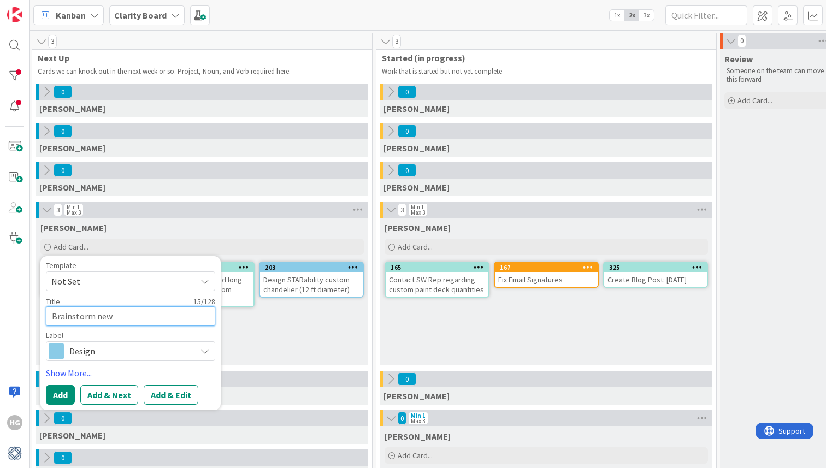
type textarea "x"
type textarea "Brainstorm new P"
type textarea "x"
type textarea "Brainstorm new Pr"
type textarea "x"
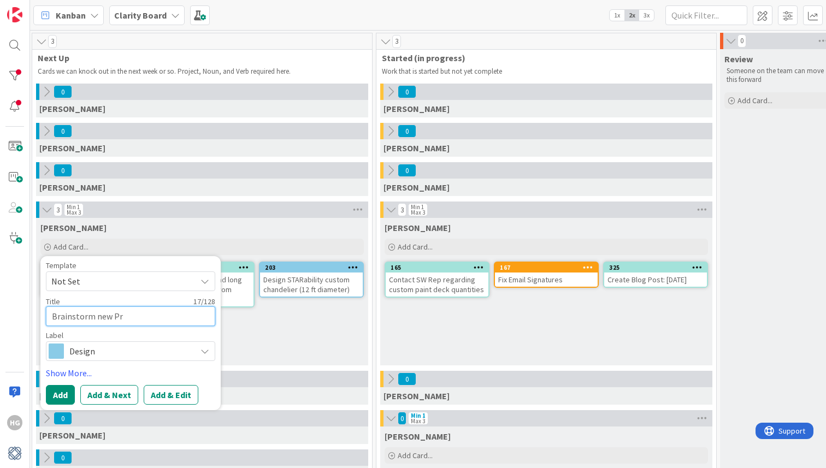
type textarea "Brainstorm new Pro"
type textarea "x"
type textarea "Brainstorm new Prod"
type textarea "x"
type textarea "Brainstorm new Produ"
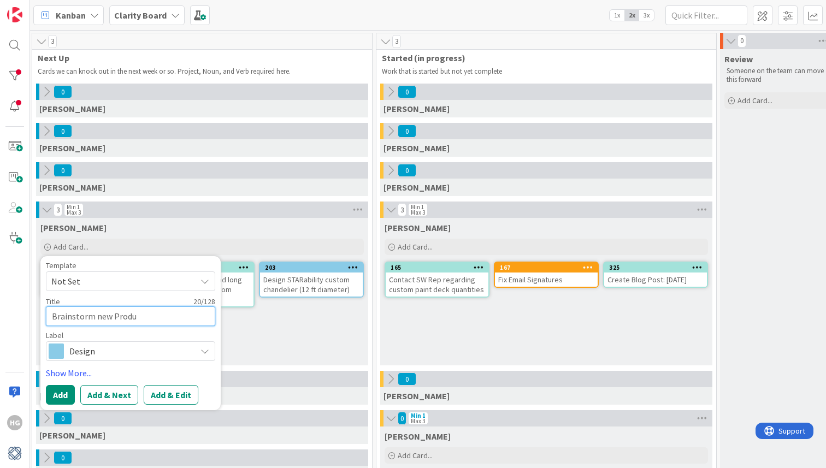
type textarea "x"
type textarea "Brainstorm new Produc"
type textarea "x"
type textarea "Brainstorm new Product"
type textarea "x"
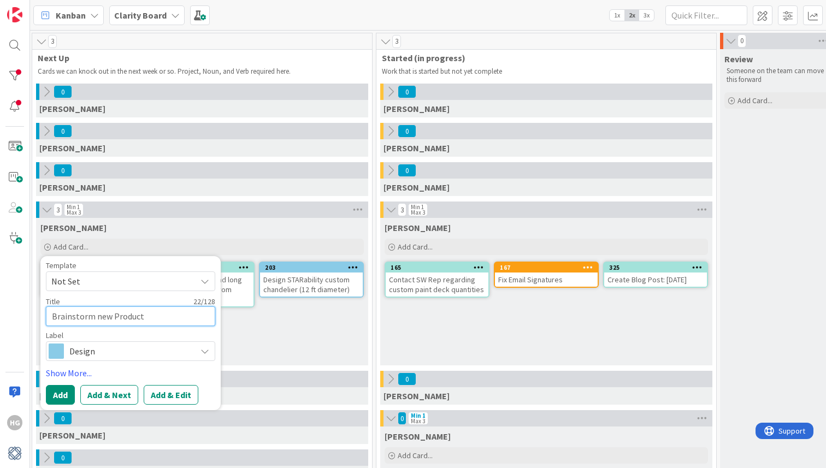
type textarea "Brainstorm new Product"
type textarea "x"
type textarea "Brainstorm new Product D"
type textarea "x"
type textarea "Brainstorm new Product De"
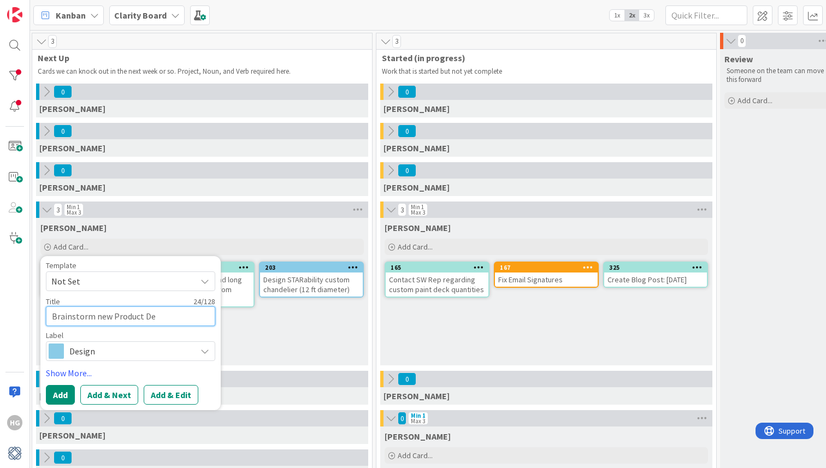
type textarea "x"
type textarea "Brainstorm new Product Desi"
type textarea "x"
type textarea "Brainstorm new Product Desig"
type textarea "x"
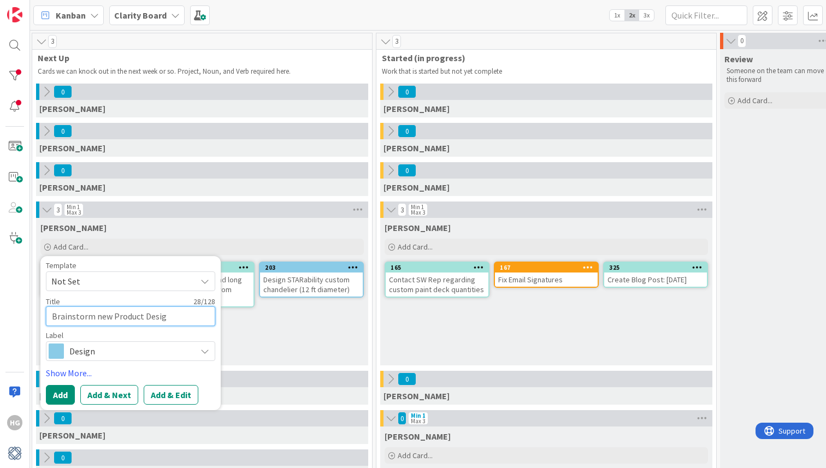
type textarea "Brainstorm new Product Design"
type textarea "x"
type textarea "Brainstorm new Product Design"
type textarea "x"
type textarea "Brainstorm new Product Design wi"
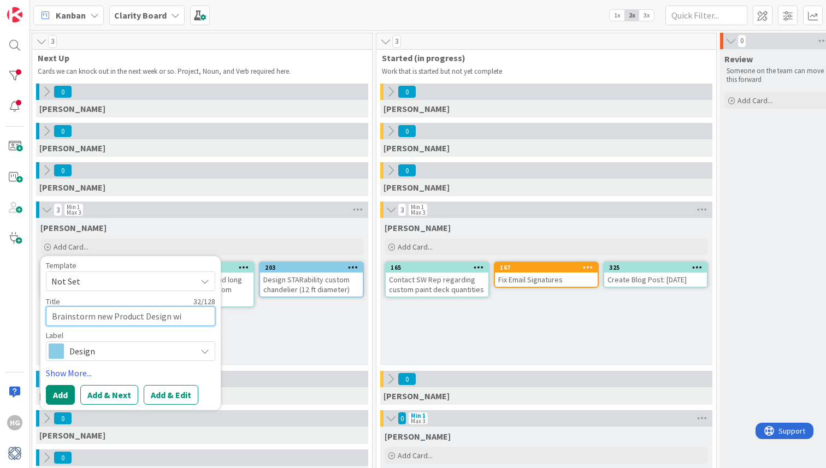
type textarea "x"
type textarea "Brainstorm new Product Design wit"
type textarea "x"
type textarea "Brainstorm new Product Design with"
type textarea "x"
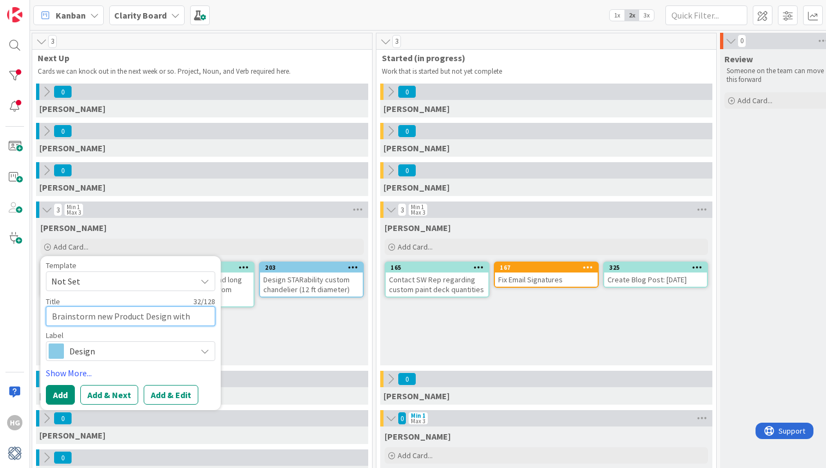
type textarea "Brainstorm new Product Design with"
type textarea "x"
type textarea "Brainstorm new Product Design with L"
type textarea "x"
type textarea "Brainstorm new Product Design with Li"
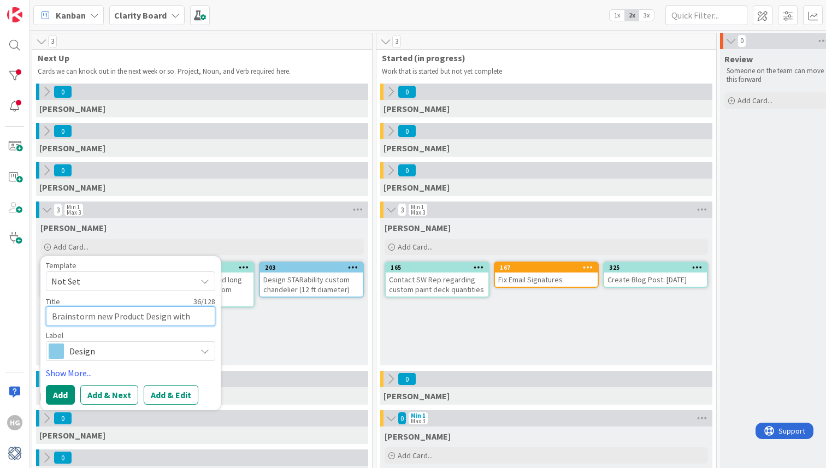
type textarea "x"
type textarea "Brainstorm new Product Design with Lis"
type textarea "x"
type textarea "Brainstorm new Product Design with Lisa"
click at [111, 352] on span "Design" at bounding box center [129, 351] width 121 height 15
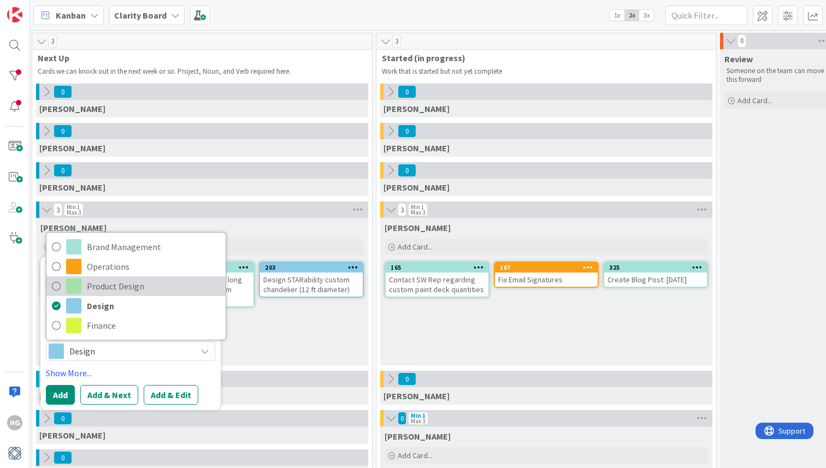
click at [121, 292] on span "Product Design" at bounding box center [153, 286] width 133 height 16
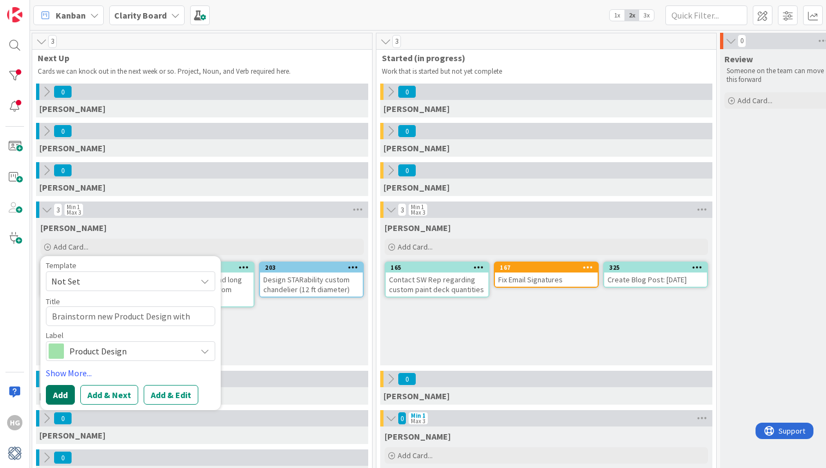
click at [63, 399] on button "Add" at bounding box center [60, 395] width 29 height 20
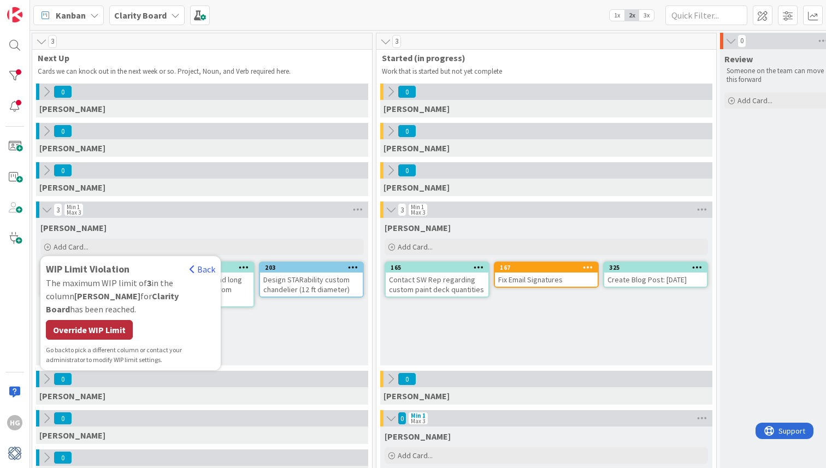
click at [90, 320] on div "Override WIP Limit" at bounding box center [89, 330] width 87 height 20
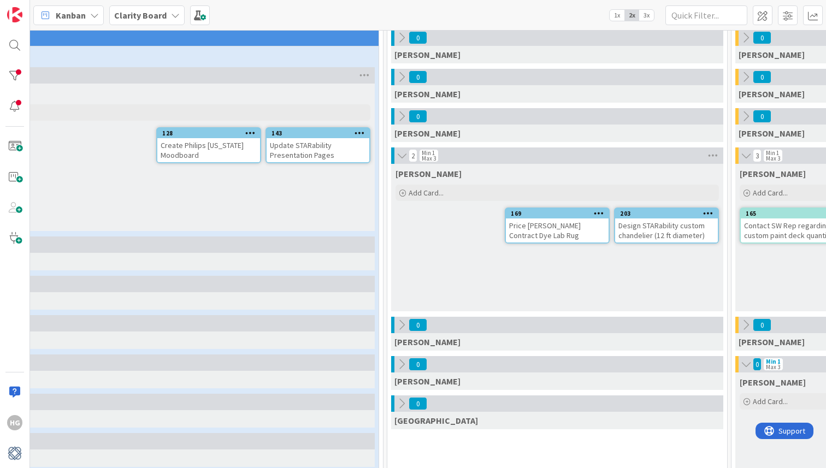
scroll to position [54, 236]
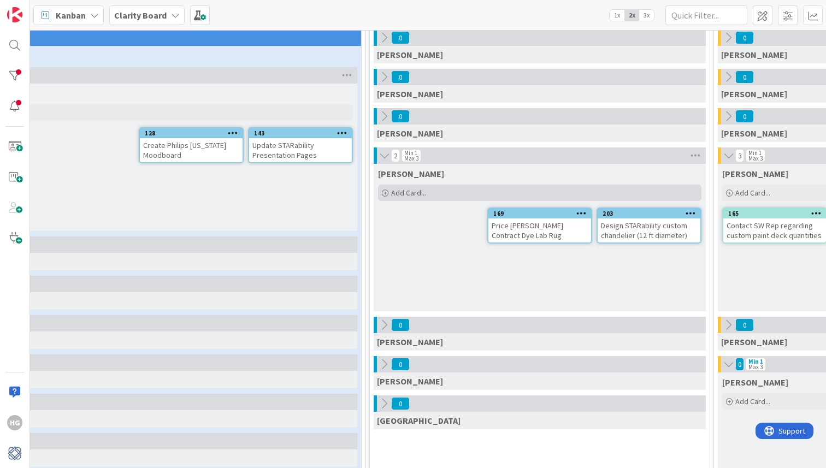
click at [497, 193] on div "Add Card..." at bounding box center [539, 193] width 323 height 16
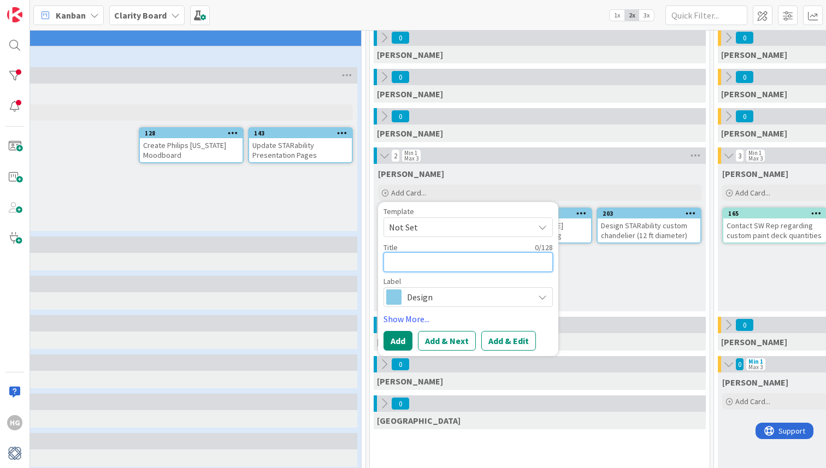
type textarea "x"
type textarea "S"
type textarea "x"
type textarea "Sc"
type textarea "x"
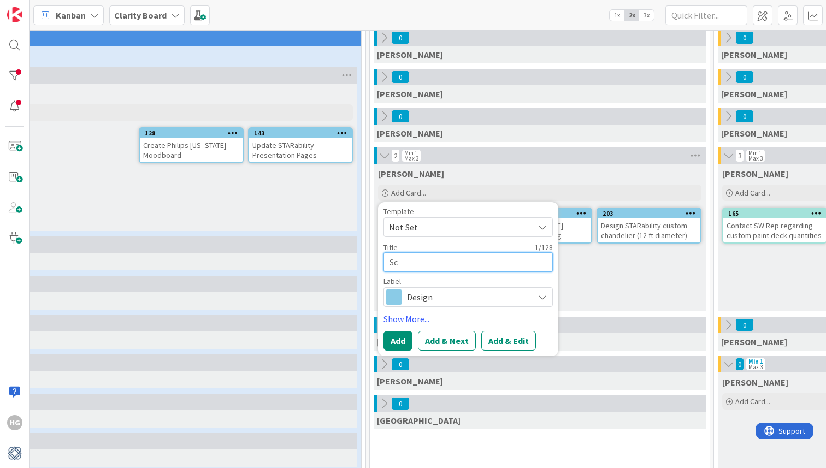
type textarea "Scd"
type textarea "x"
type textarea "Scdh"
type textarea "x"
type textarea "Scdhe"
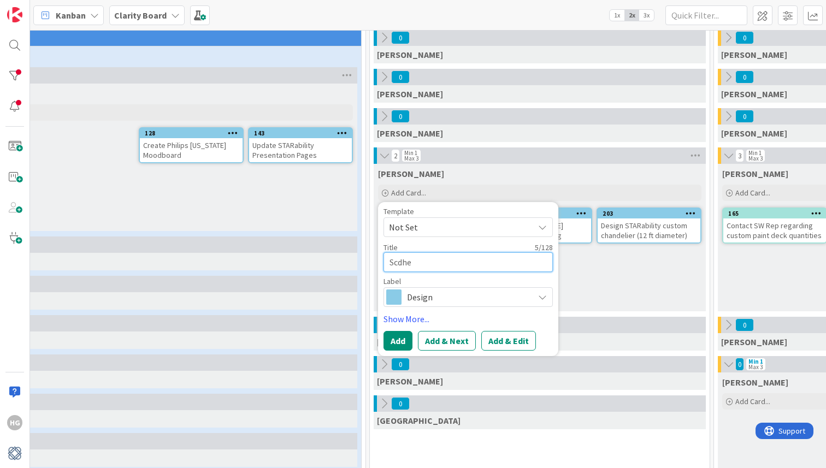
type textarea "x"
type textarea "Scdhe="
type textarea "x"
type textarea "Scdhe=="
click at [437, 297] on span "Design" at bounding box center [467, 297] width 121 height 15
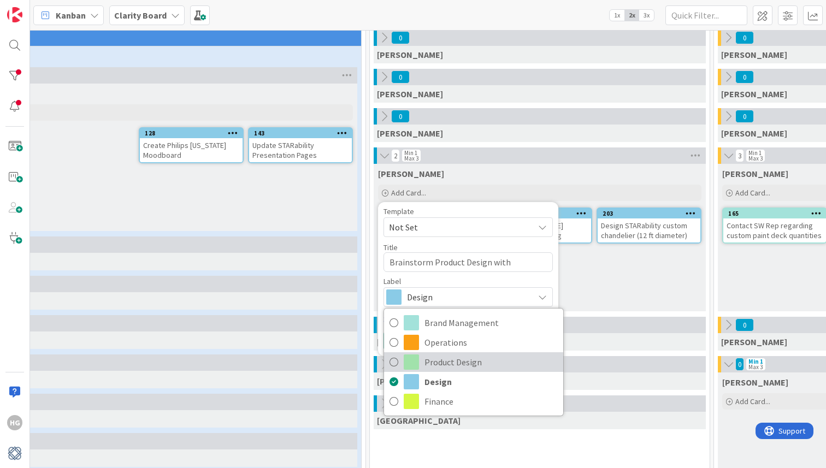
click at [422, 365] on link "Product Design" at bounding box center [473, 362] width 179 height 20
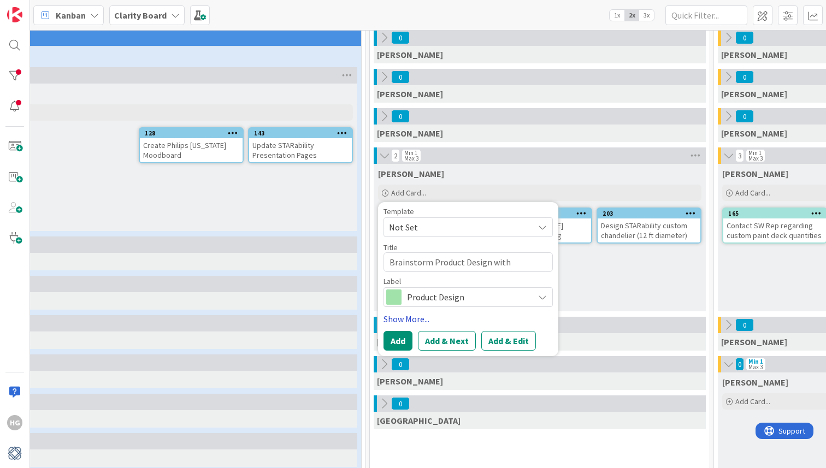
click at [399, 314] on link "Show More..." at bounding box center [468, 319] width 169 height 13
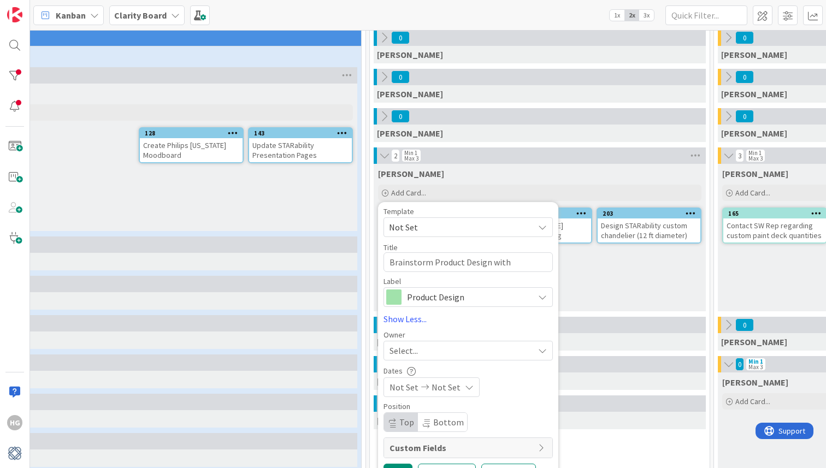
click at [405, 355] on span "Select..." at bounding box center [404, 350] width 28 height 13
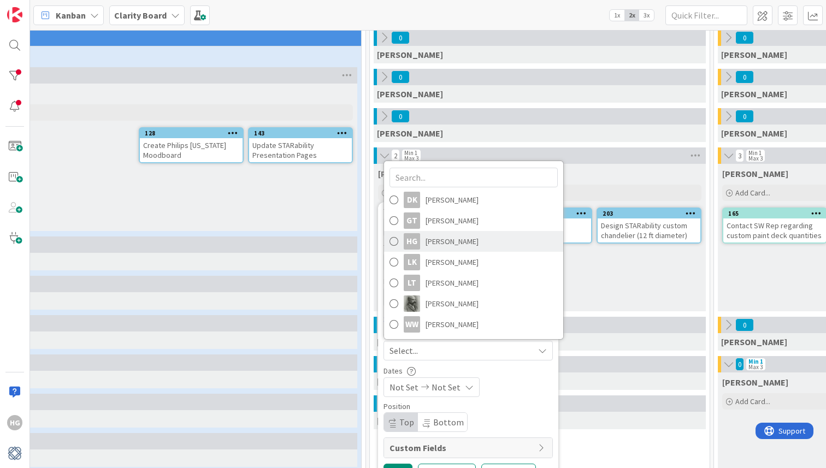
click at [453, 245] on span "Hannah Gatof" at bounding box center [452, 241] width 53 height 16
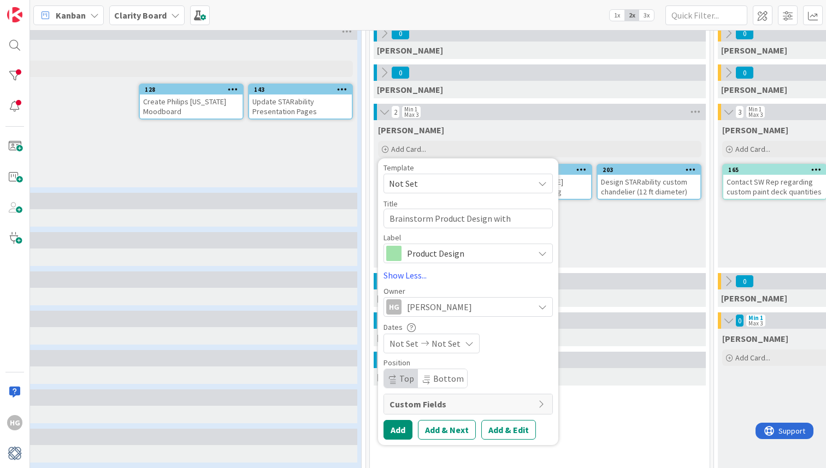
scroll to position [98, 236]
click at [400, 433] on button "Add" at bounding box center [398, 430] width 29 height 20
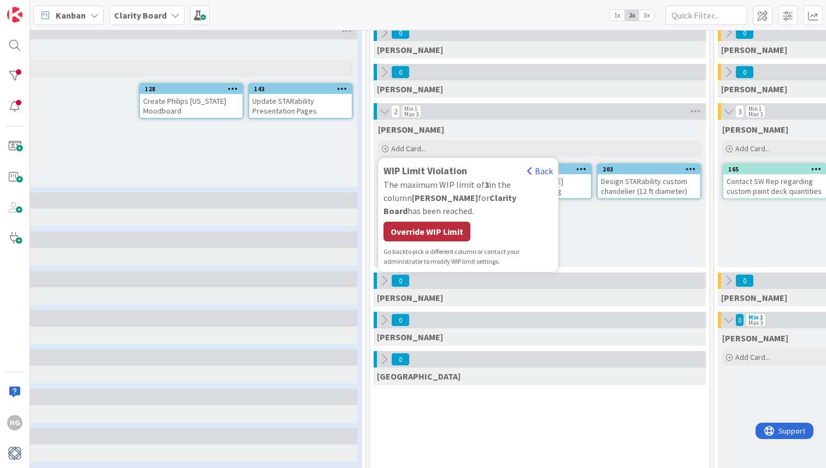
click at [447, 222] on div "Override WIP Limit" at bounding box center [427, 232] width 87 height 20
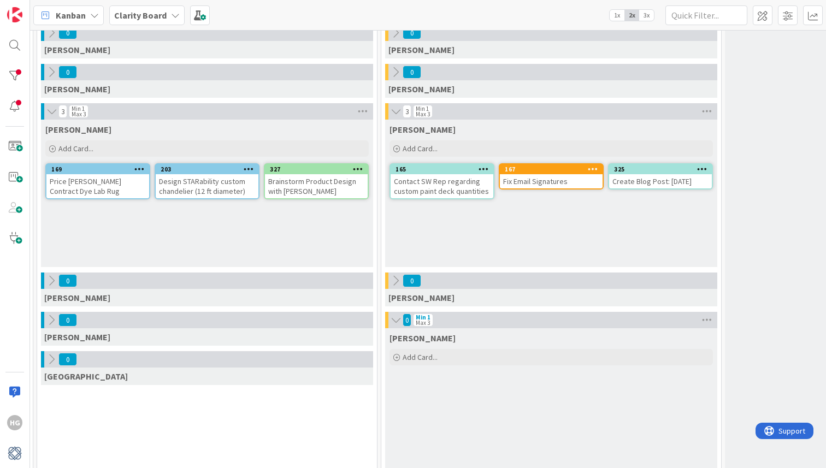
scroll to position [98, 569]
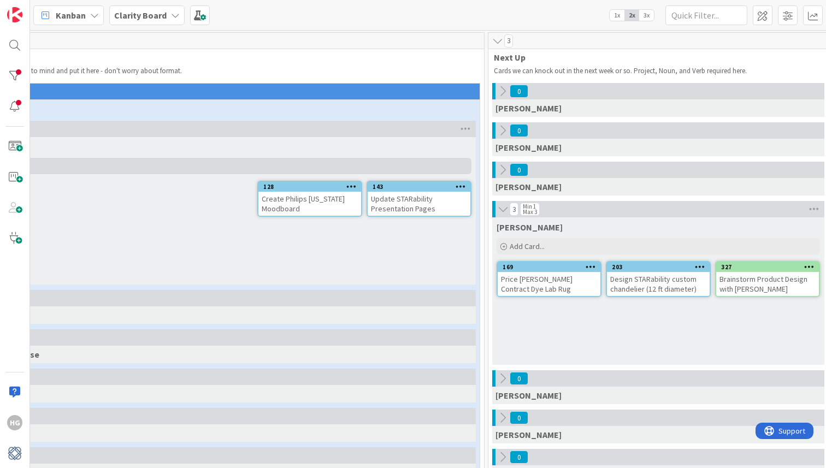
scroll to position [1, 105]
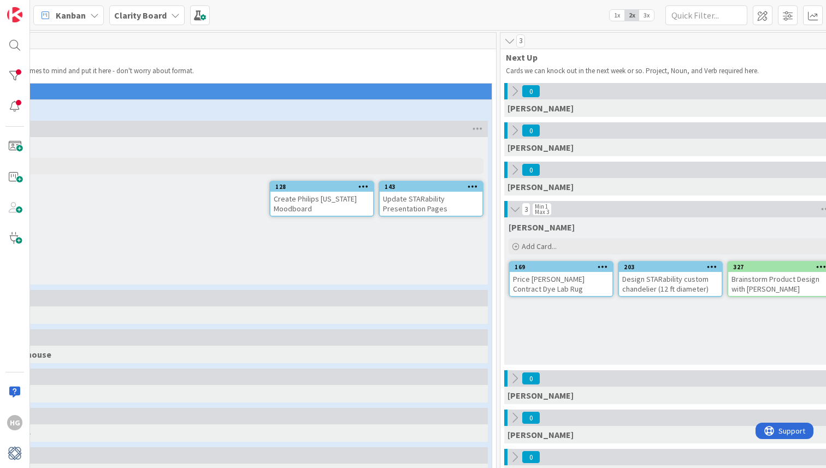
click at [347, 209] on div "Create Philips Vermont Moodboard" at bounding box center [321, 204] width 103 height 24
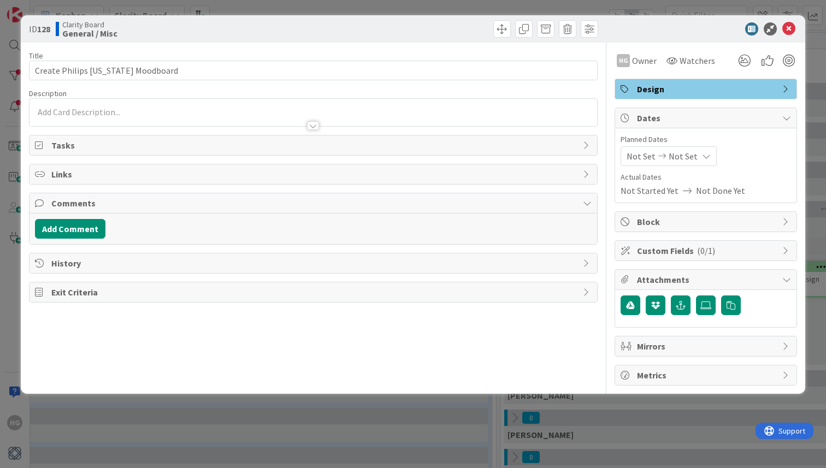
click at [105, 226] on div "Add Comment" at bounding box center [313, 229] width 557 height 20
click at [92, 228] on button "Add Comment" at bounding box center [70, 229] width 70 height 20
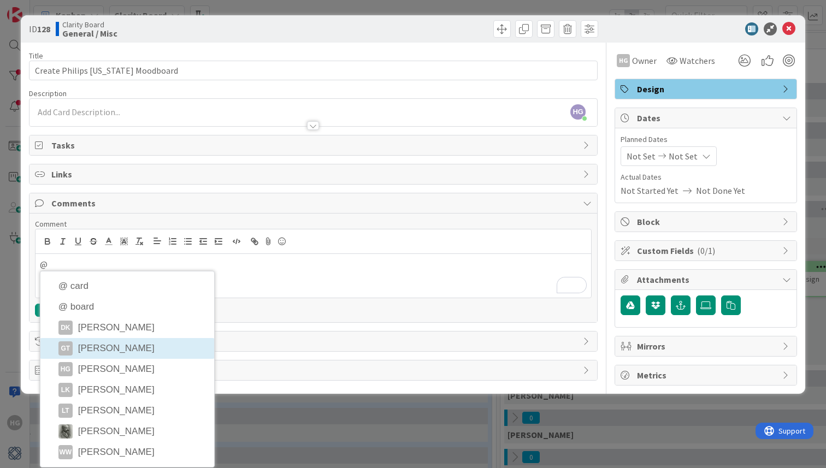
click at [102, 352] on li "GT Gina Thomas" at bounding box center [127, 348] width 174 height 21
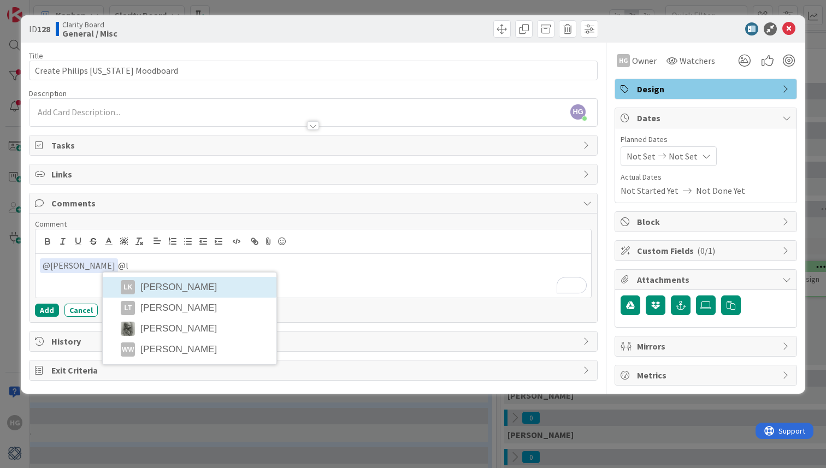
click at [169, 288] on li "LK Lisa Kahn" at bounding box center [190, 287] width 174 height 21
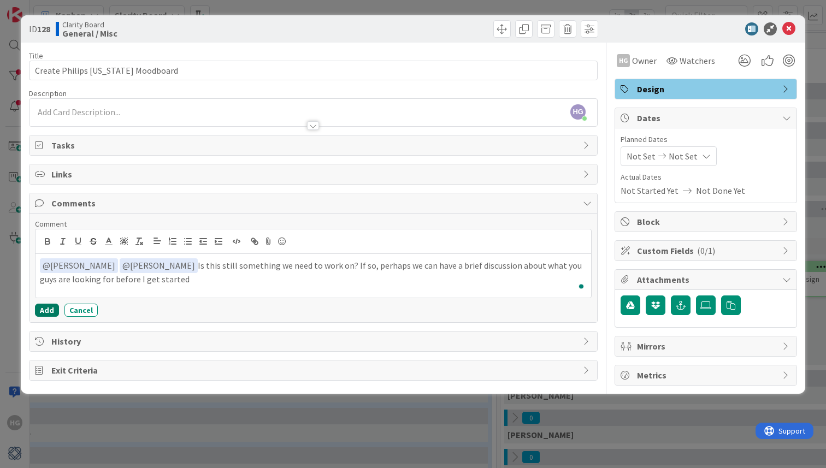
click at [48, 310] on button "Add" at bounding box center [47, 310] width 24 height 13
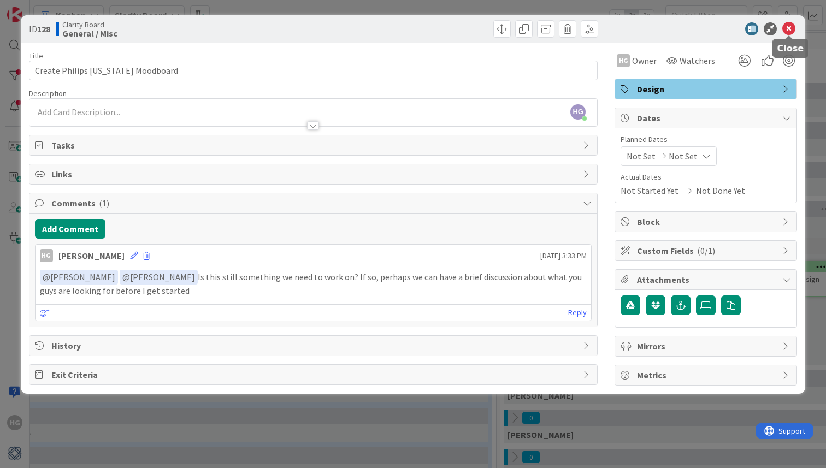
click at [791, 34] on icon at bounding box center [788, 28] width 13 height 13
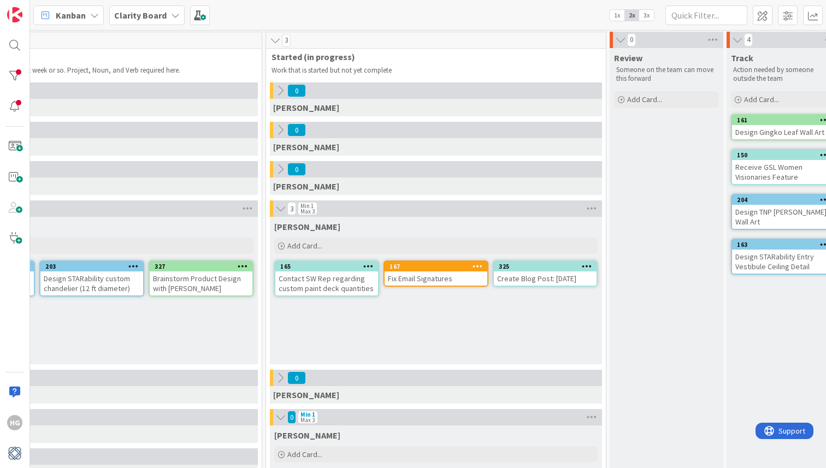
scroll to position [1, 681]
